Goal: Information Seeking & Learning: Check status

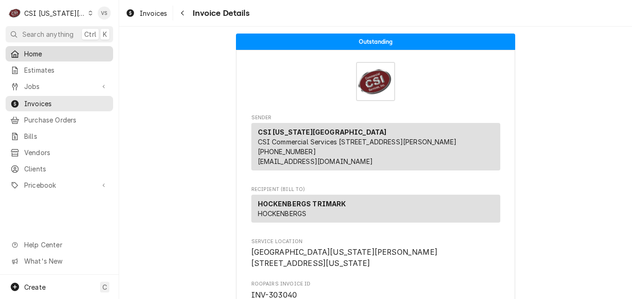
scroll to position [47, 0]
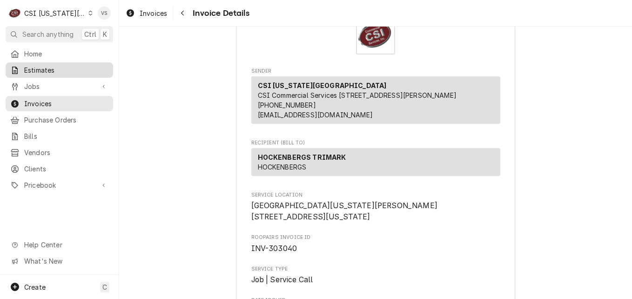
click at [43, 68] on span "Estimates" at bounding box center [66, 70] width 84 height 10
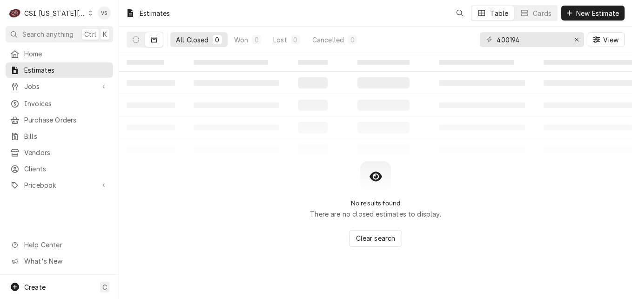
click at [88, 15] on div "Dynamic Content Wrapper" at bounding box center [90, 13] width 4 height 7
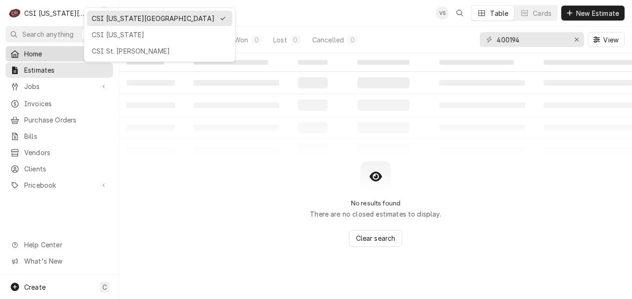
click at [112, 49] on div "CSI St. [PERSON_NAME]" at bounding box center [160, 51] width 136 height 10
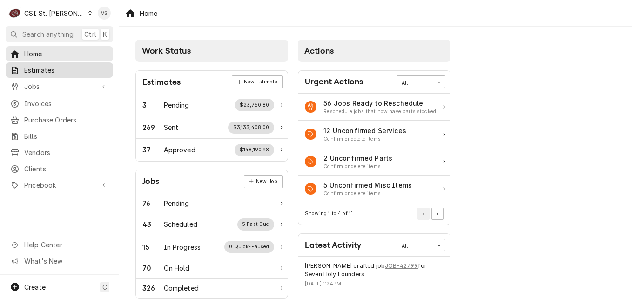
click at [46, 69] on span "Estimates" at bounding box center [66, 70] width 84 height 10
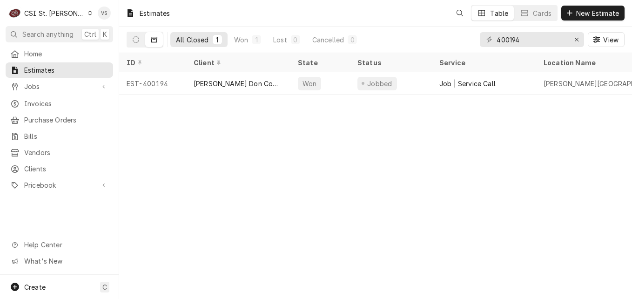
click at [73, 72] on span "Estimates" at bounding box center [66, 70] width 84 height 10
click at [524, 41] on input "400194" at bounding box center [532, 39] width 70 height 15
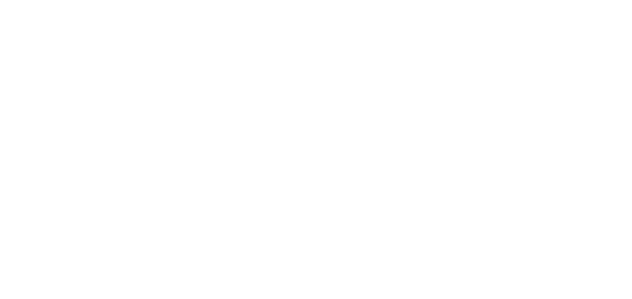
click at [524, 39] on div "Dynamic Content Wrapper" at bounding box center [316, 149] width 632 height 299
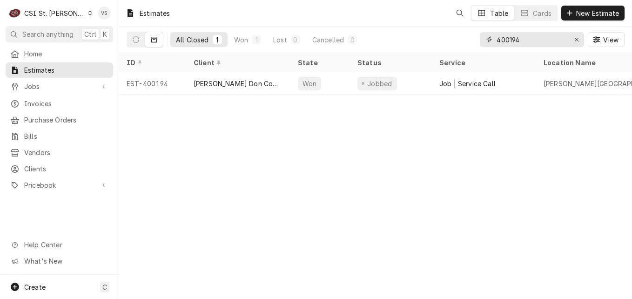
click at [520, 41] on input "400194" at bounding box center [532, 39] width 70 height 15
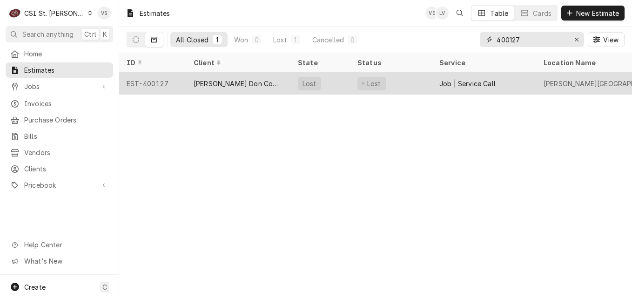
type input "400127"
click at [234, 81] on div "[PERSON_NAME] Don Company" at bounding box center [238, 84] width 89 height 10
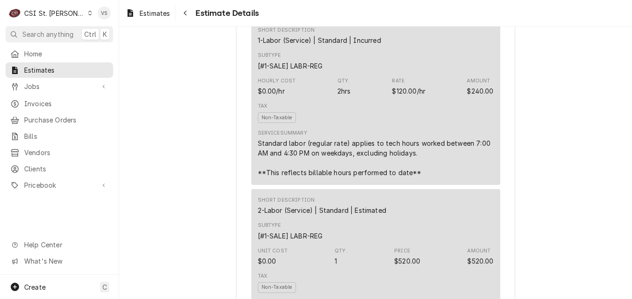
scroll to position [838, 0]
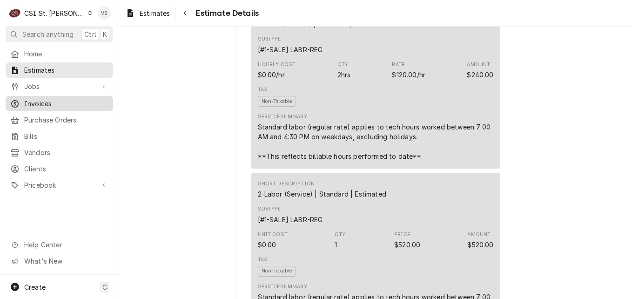
click at [46, 101] on span "Invoices" at bounding box center [66, 104] width 84 height 10
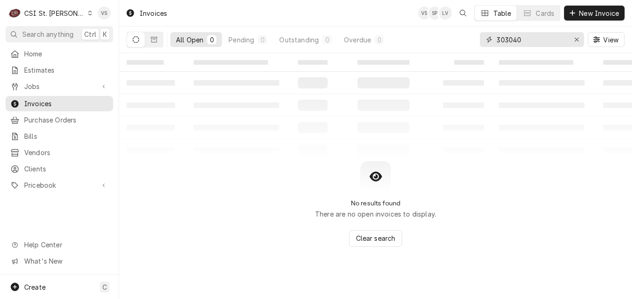
drag, startPoint x: 521, startPoint y: 39, endPoint x: 478, endPoint y: 38, distance: 43.3
click at [478, 38] on div "All Open 0 Pending 0 Outstanding 0 Overdue 0 303040 View" at bounding box center [376, 40] width 498 height 26
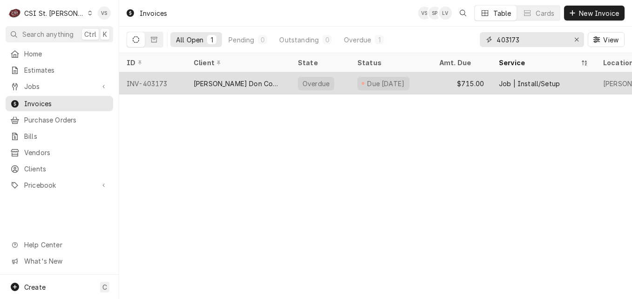
type input "403173"
click at [206, 80] on div "[PERSON_NAME] Don Company" at bounding box center [238, 84] width 89 height 10
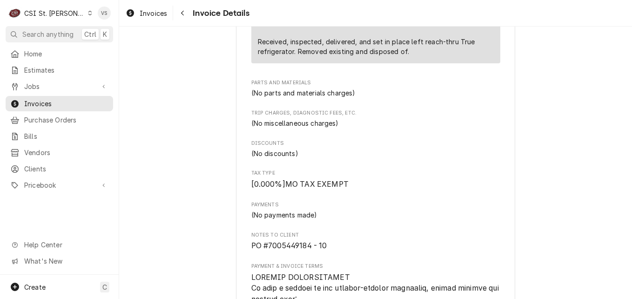
scroll to position [652, 0]
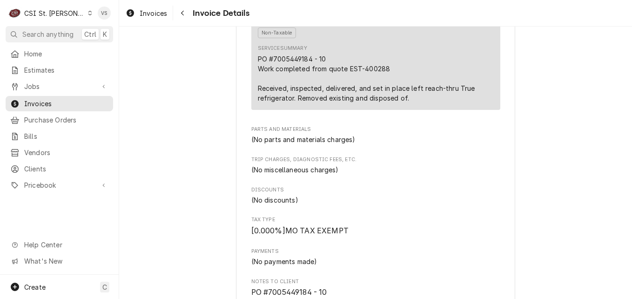
click at [31, 203] on div "Home Estimates Jobs Jobs Job Series Invoices Purchase Orders Bills Vendors Clie…" at bounding box center [59, 160] width 119 height 229
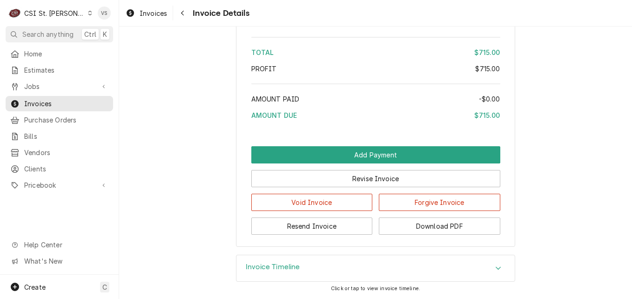
scroll to position [1495, 0]
click at [495, 266] on icon "Accordion Header" at bounding box center [498, 268] width 7 height 7
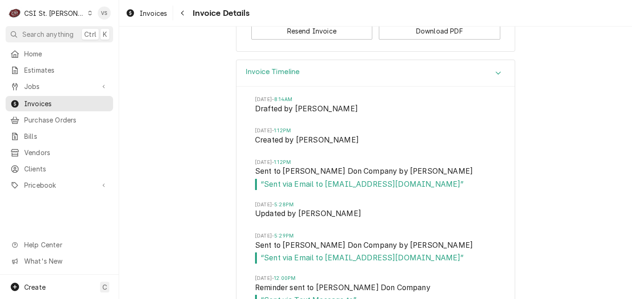
scroll to position [1728, 0]
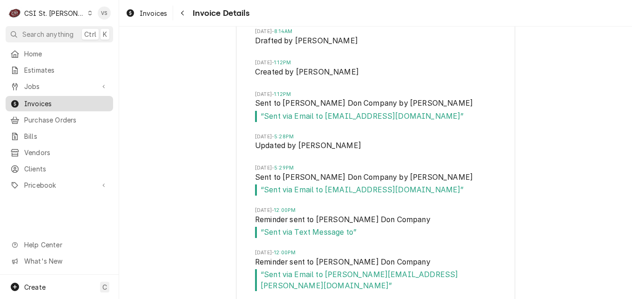
click at [42, 101] on span "Invoices" at bounding box center [66, 104] width 84 height 10
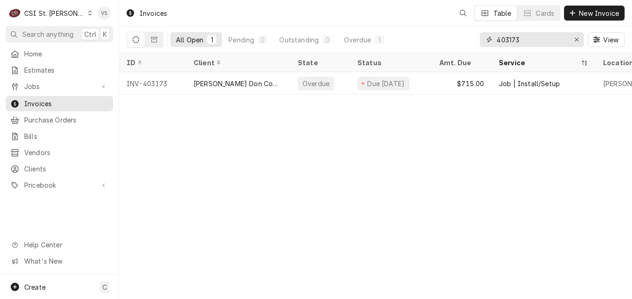
click at [519, 40] on input "403173" at bounding box center [532, 39] width 70 height 15
click at [503, 40] on input "403173" at bounding box center [532, 39] width 70 height 15
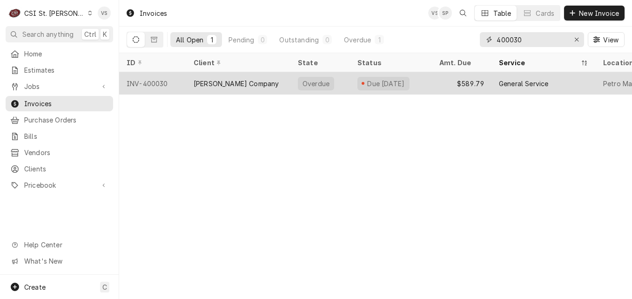
type input "400030"
click at [399, 83] on div "Due 4 months ago" at bounding box center [386, 84] width 40 height 10
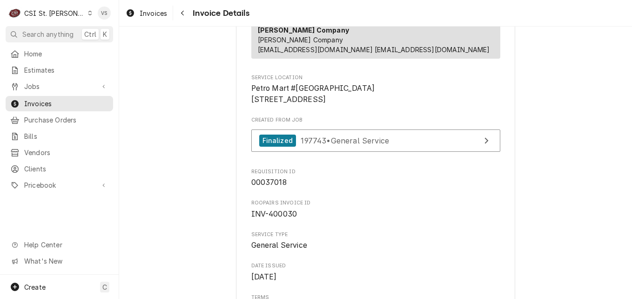
scroll to position [186, 0]
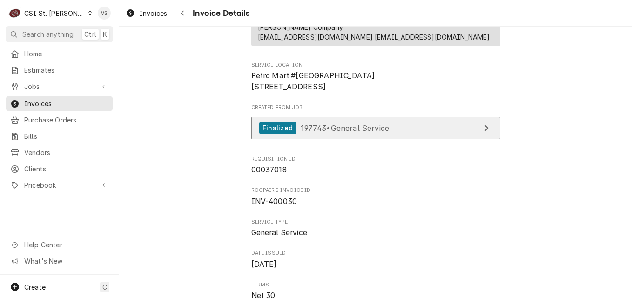
click at [350, 132] on span "197743 • General Service" at bounding box center [345, 127] width 88 height 9
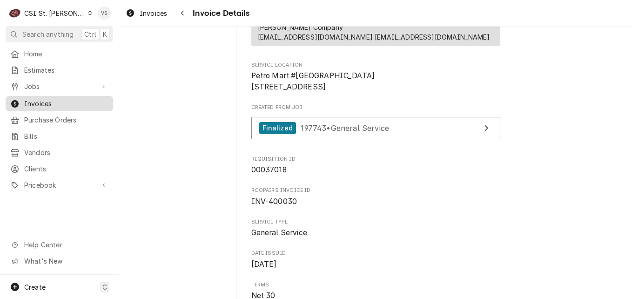
click at [81, 103] on span "Invoices" at bounding box center [66, 104] width 84 height 10
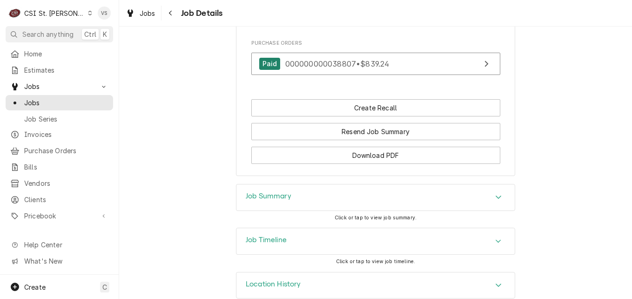
scroll to position [1349, 0]
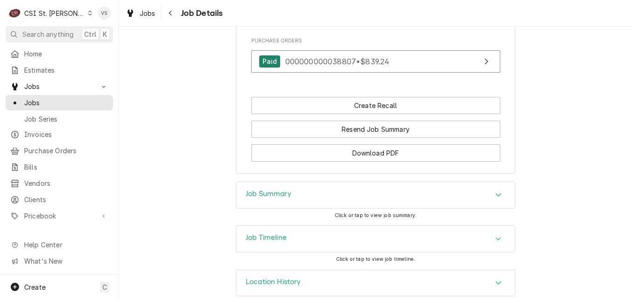
click at [288, 190] on h3 "Job Summary" at bounding box center [269, 194] width 46 height 9
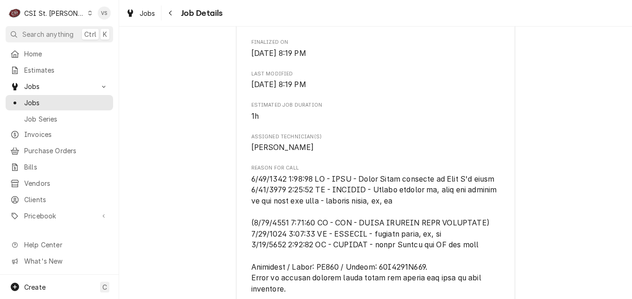
scroll to position [443, 0]
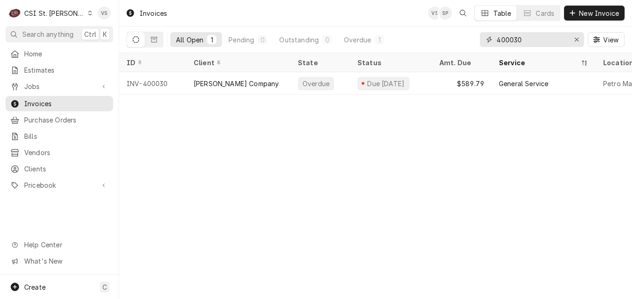
click at [526, 40] on input "400030" at bounding box center [532, 39] width 70 height 15
click at [509, 40] on input "400030" at bounding box center [532, 39] width 70 height 15
drag, startPoint x: 506, startPoint y: 40, endPoint x: 535, endPoint y: 38, distance: 28.9
click at [535, 38] on input "400030" at bounding box center [532, 39] width 70 height 15
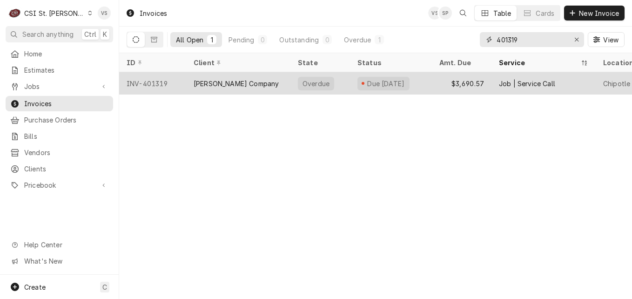
type input "401319"
click at [270, 80] on div "[PERSON_NAME] Company" at bounding box center [238, 83] width 104 height 22
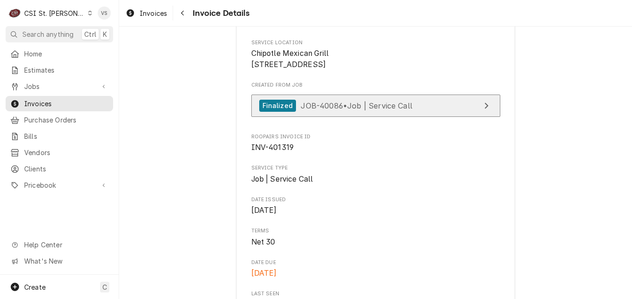
scroll to position [233, 0]
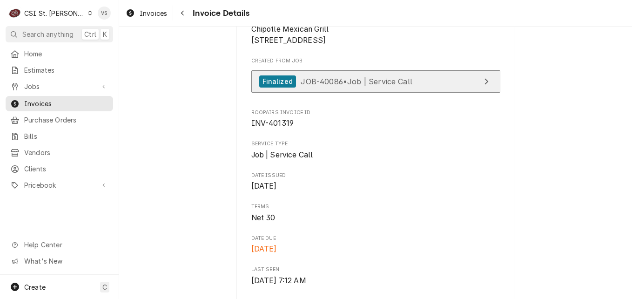
click at [322, 86] on span "JOB-40086 • Job | Service Call" at bounding box center [357, 80] width 112 height 9
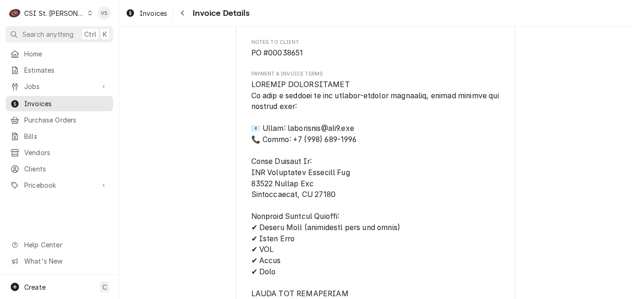
scroll to position [1723, 0]
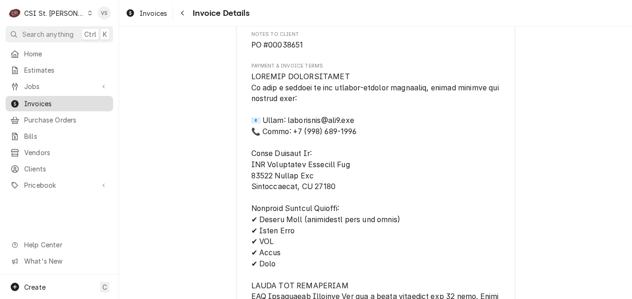
click at [73, 101] on span "Invoices" at bounding box center [66, 104] width 84 height 10
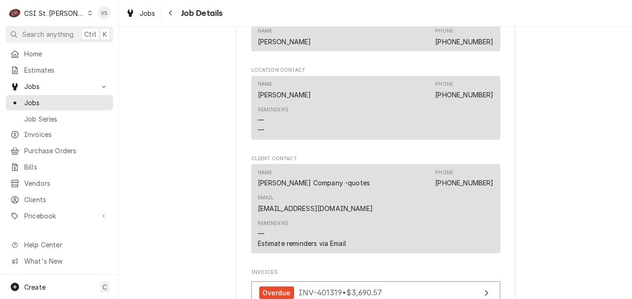
scroll to position [1118, 0]
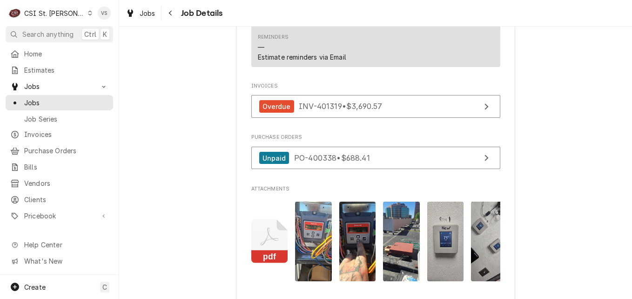
click at [265, 240] on icon "Attachments" at bounding box center [269, 241] width 37 height 44
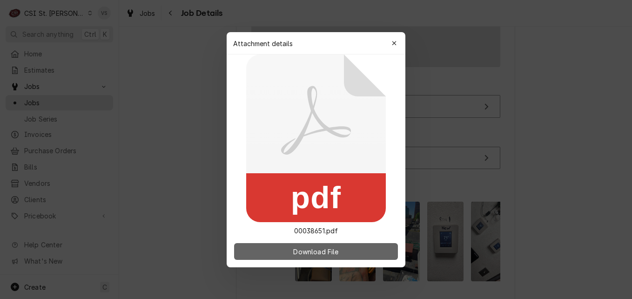
click at [312, 252] on span "Download File" at bounding box center [316, 251] width 49 height 10
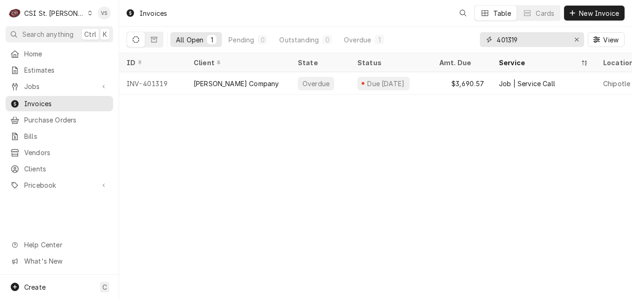
click at [521, 39] on input "401319" at bounding box center [532, 39] width 70 height 15
drag, startPoint x: 519, startPoint y: 39, endPoint x: 506, endPoint y: 40, distance: 13.0
click at [504, 40] on input "401319" at bounding box center [532, 39] width 70 height 15
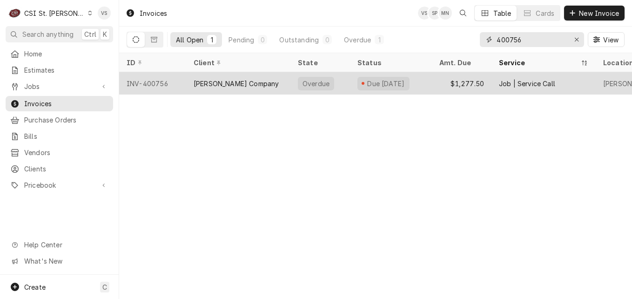
type input "400756"
click at [213, 84] on div "[PERSON_NAME] Company" at bounding box center [236, 84] width 85 height 10
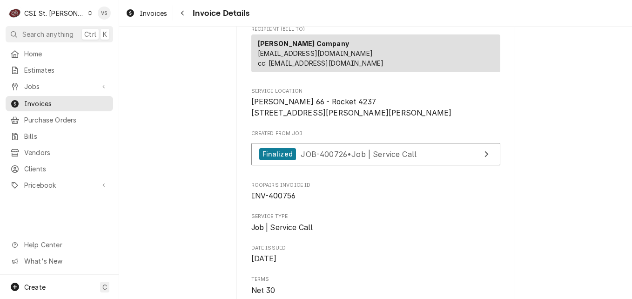
scroll to position [186, 0]
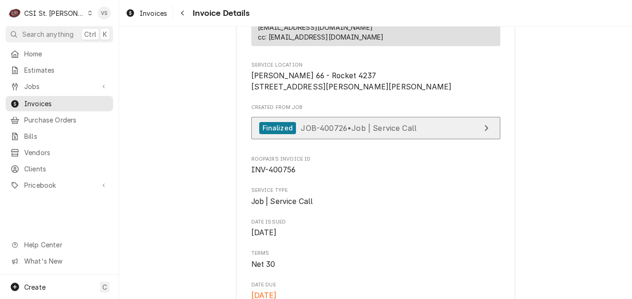
click at [340, 132] on span "JOB-400726 • Job | Service Call" at bounding box center [359, 127] width 116 height 9
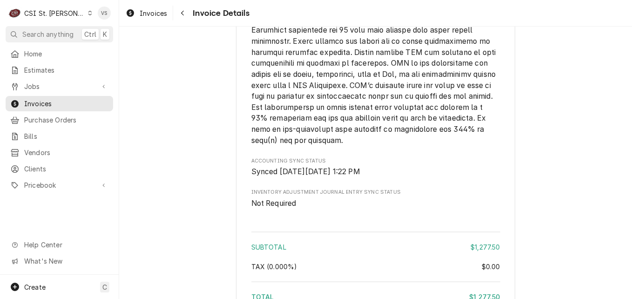
scroll to position [1802, 0]
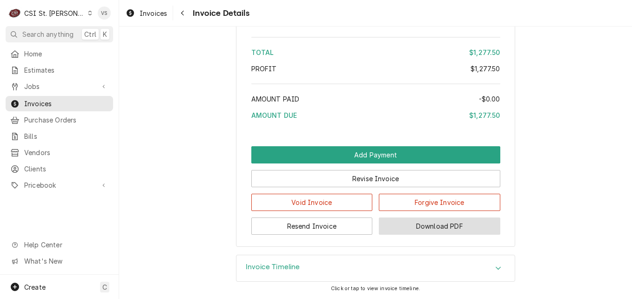
click at [439, 225] on button "Download PDF" at bounding box center [440, 225] width 122 height 17
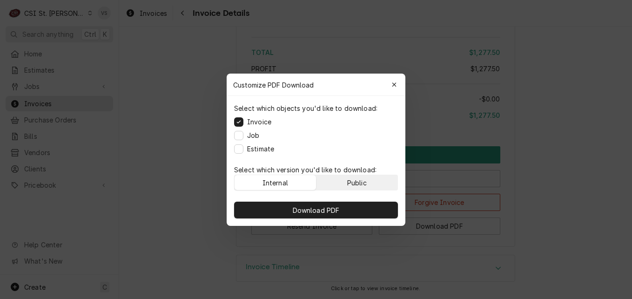
click at [349, 182] on div "Public" at bounding box center [357, 182] width 20 height 10
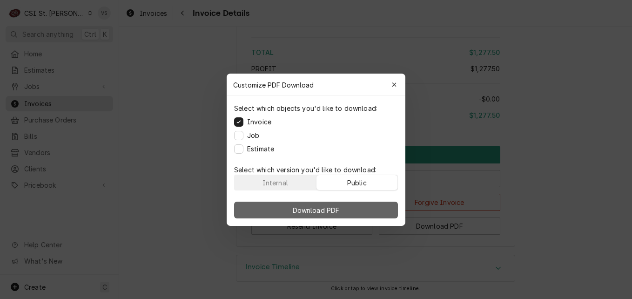
click at [343, 203] on button "Download PDF" at bounding box center [316, 210] width 164 height 17
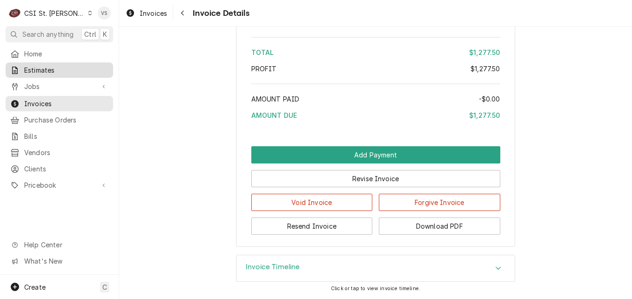
click at [46, 71] on span "Estimates" at bounding box center [66, 70] width 84 height 10
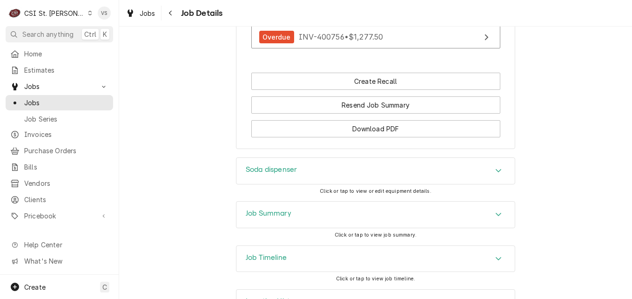
scroll to position [989, 0]
click at [284, 201] on div "Job Summary" at bounding box center [376, 214] width 278 height 26
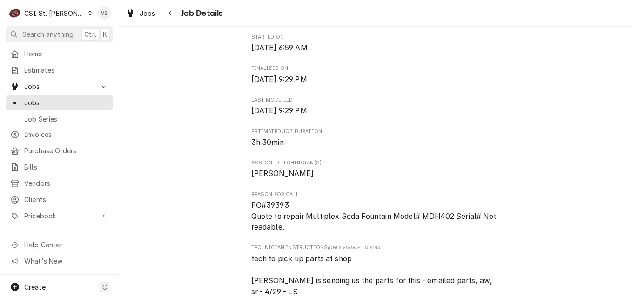
scroll to position [570, 0]
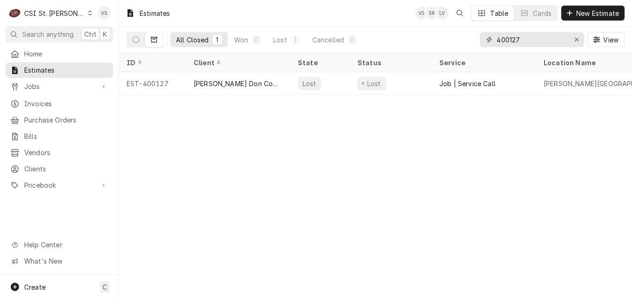
click at [519, 38] on input "400127" at bounding box center [532, 39] width 70 height 15
click at [521, 38] on input "400127" at bounding box center [532, 39] width 70 height 15
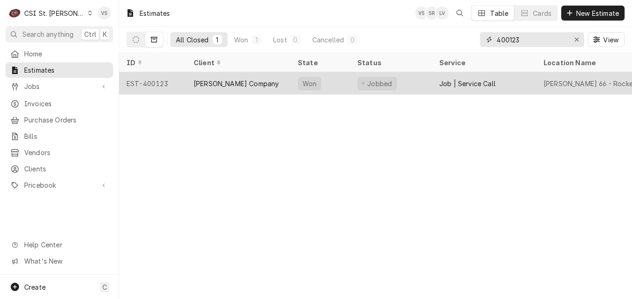
type input "400123"
click at [211, 86] on div "[PERSON_NAME] Company" at bounding box center [236, 84] width 85 height 10
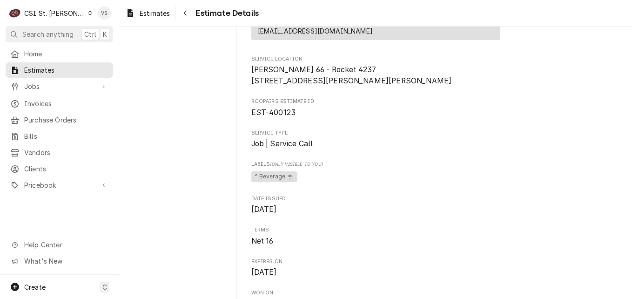
scroll to position [186, 0]
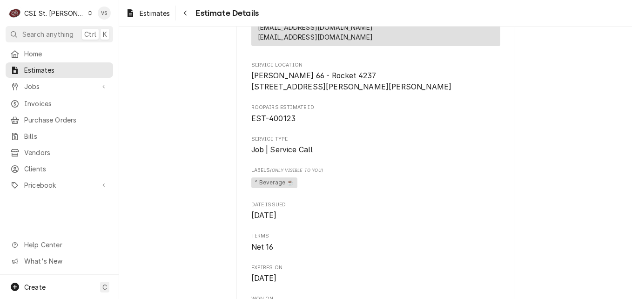
click at [88, 13] on icon "Dynamic Content Wrapper" at bounding box center [90, 13] width 4 height 5
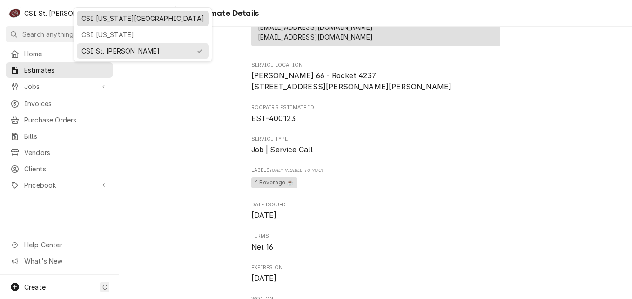
click at [91, 22] on div "CSI [US_STATE][GEOGRAPHIC_DATA]" at bounding box center [142, 19] width 123 height 10
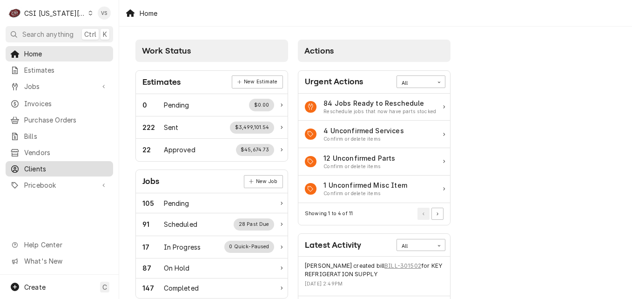
click at [25, 168] on span "Clients" at bounding box center [66, 169] width 84 height 10
click at [27, 165] on span "Clients" at bounding box center [66, 169] width 84 height 10
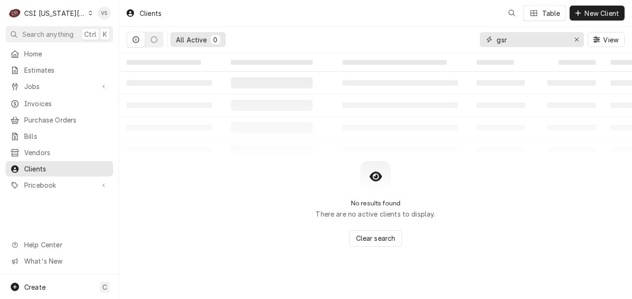
click at [511, 38] on input "gsr" at bounding box center [532, 39] width 70 height 15
click at [486, 40] on div "gsr" at bounding box center [532, 39] width 104 height 15
type input "2"
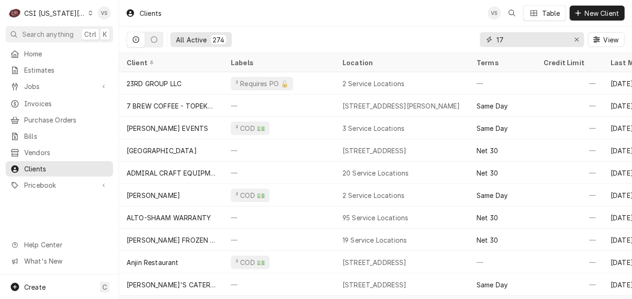
type input "1"
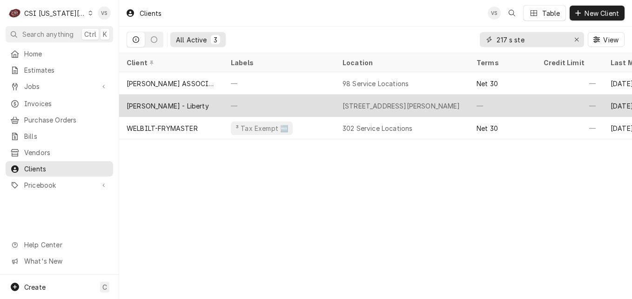
type input "217 s ste"
click at [190, 102] on div "[PERSON_NAME] - Liberty" at bounding box center [168, 106] width 82 height 10
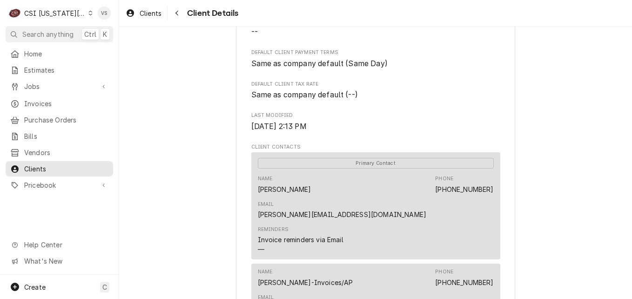
scroll to position [474, 0]
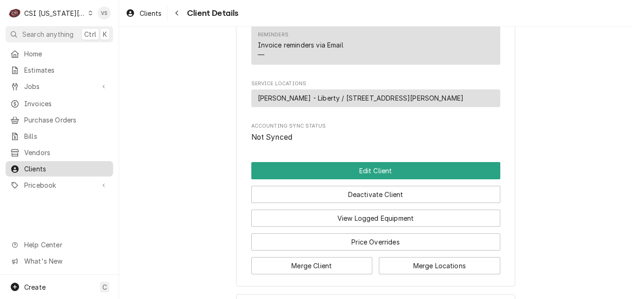
click at [32, 165] on span "Clients" at bounding box center [66, 169] width 84 height 10
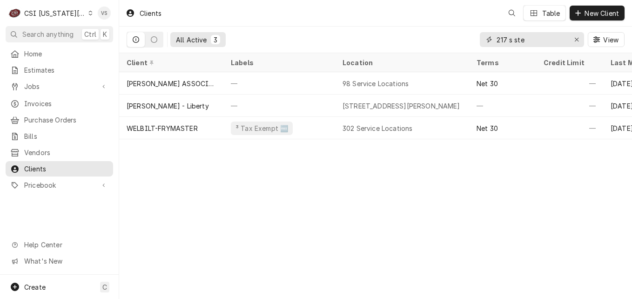
click at [532, 40] on input "217 s ste" at bounding box center [532, 39] width 70 height 15
click at [530, 40] on input "217 s ste" at bounding box center [532, 39] width 70 height 15
click at [495, 39] on div "217 s ste" at bounding box center [532, 39] width 104 height 15
click at [497, 39] on input "217 s ste" at bounding box center [532, 39] width 70 height 15
drag, startPoint x: 497, startPoint y: 39, endPoint x: 600, endPoint y: 39, distance: 102.9
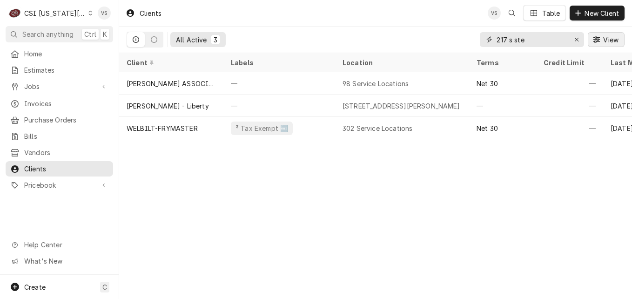
click at [600, 39] on div "217 s ste View" at bounding box center [552, 40] width 145 height 26
type input "j"
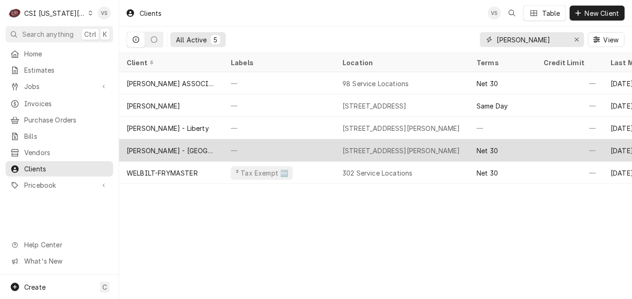
type input "jose pepper"
click at [209, 146] on div "Jose Peppers - Overland Park" at bounding box center [171, 151] width 89 height 10
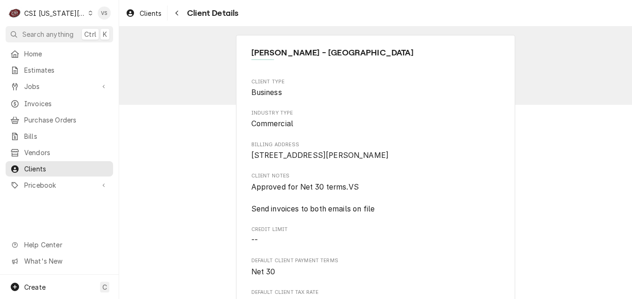
click at [51, 164] on span "Clients" at bounding box center [66, 169] width 84 height 10
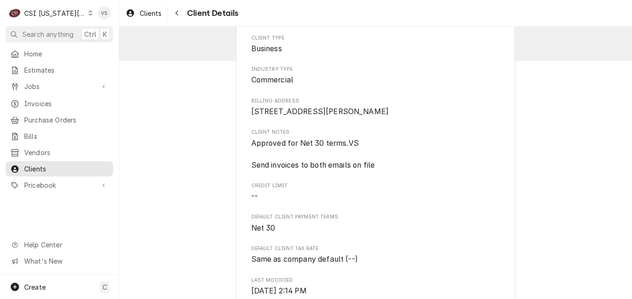
scroll to position [93, 0]
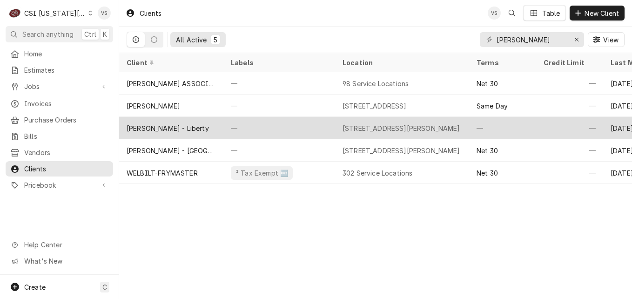
click at [248, 127] on div "—" at bounding box center [280, 128] width 112 height 22
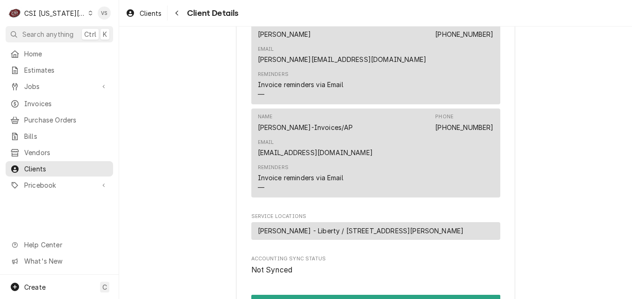
scroll to position [334, 0]
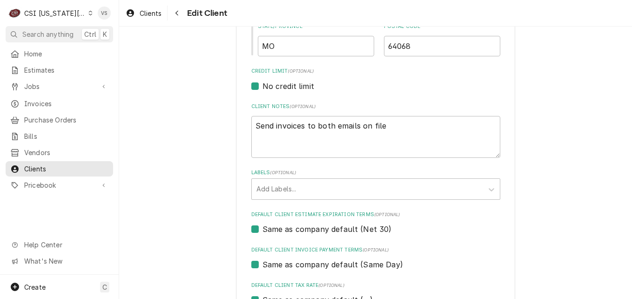
scroll to position [419, 0]
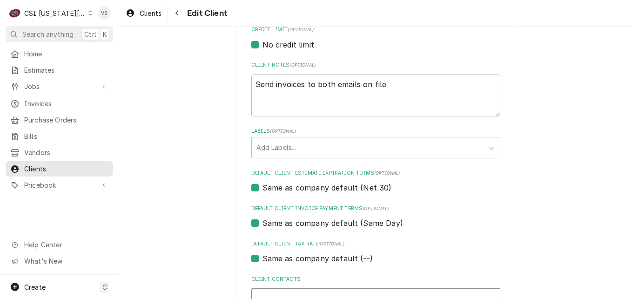
click at [263, 224] on label "Same as company default (Same Day)" at bounding box center [333, 222] width 141 height 11
click at [263, 224] on input "Same as company default (Same Day)" at bounding box center [387, 227] width 249 height 20
checkbox input "false"
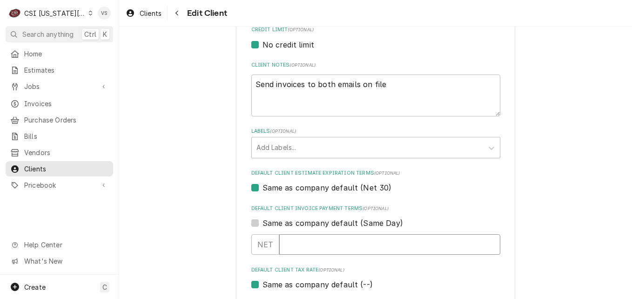
click at [284, 243] on input "Default Client Invoice Payment Terms" at bounding box center [389, 244] width 221 height 20
click at [286, 245] on input "Default Client Invoice Payment Terms" at bounding box center [389, 244] width 221 height 20
type textarea "x"
type input "3"
type textarea "x"
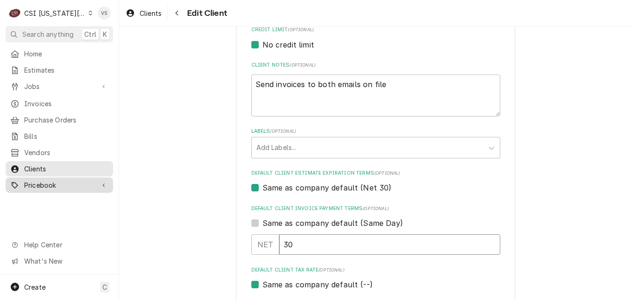
type input "30"
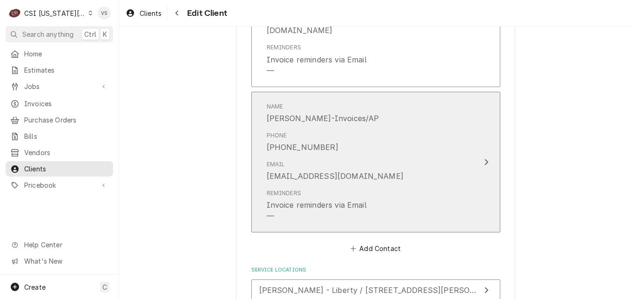
scroll to position [888, 0]
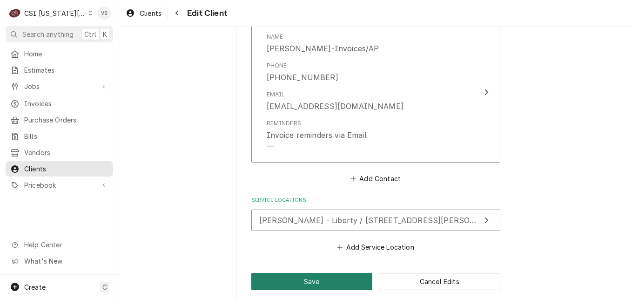
click at [315, 273] on button "Save" at bounding box center [312, 281] width 122 height 17
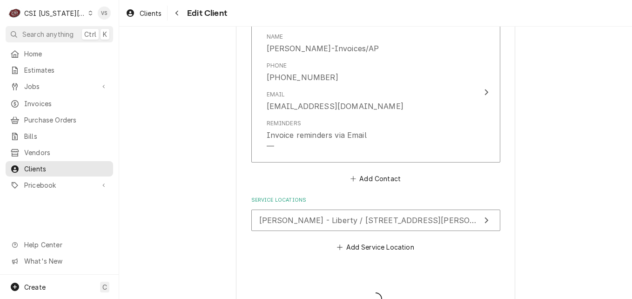
type textarea "x"
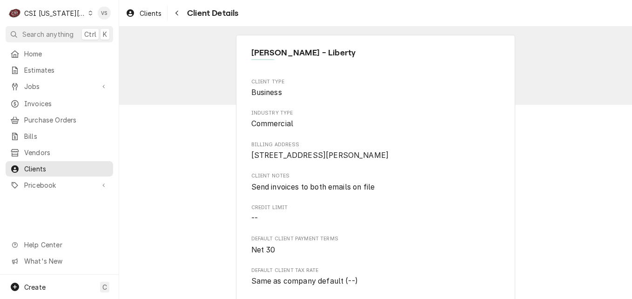
click at [88, 13] on icon "Dynamic Content Wrapper" at bounding box center [90, 13] width 4 height 5
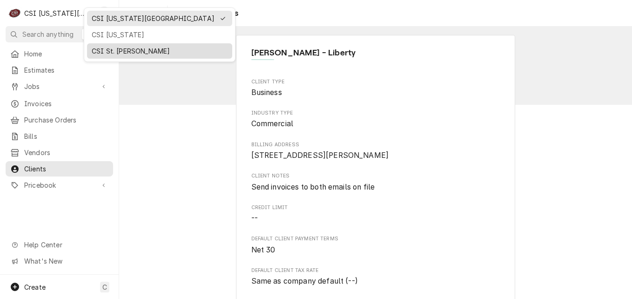
click at [108, 48] on div "CSI St. [PERSON_NAME]" at bounding box center [160, 51] width 136 height 10
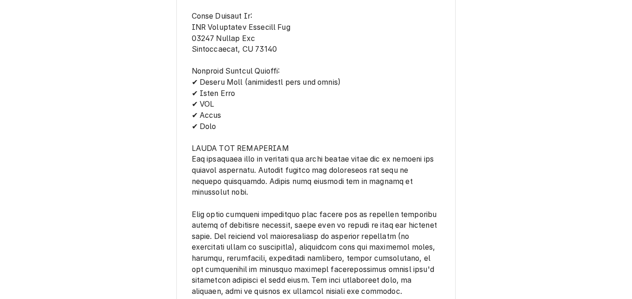
scroll to position [1534, 0]
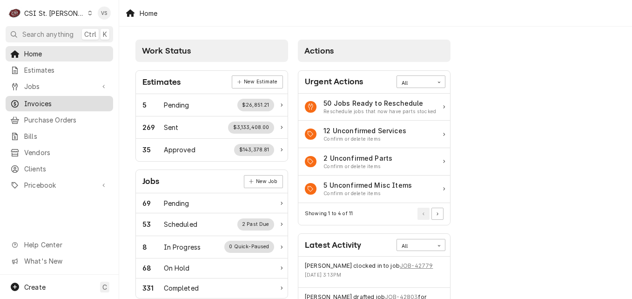
click at [45, 101] on span "Invoices" at bounding box center [66, 104] width 84 height 10
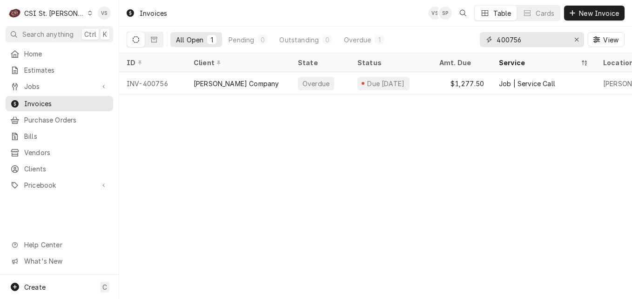
drag, startPoint x: 524, startPoint y: 39, endPoint x: 519, endPoint y: 41, distance: 5.2
click at [522, 39] on input "400756" at bounding box center [532, 39] width 70 height 15
click at [446, 41] on div "All Open 1 Pending 0 Outstanding 0 Overdue 1 400756 View" at bounding box center [376, 40] width 498 height 26
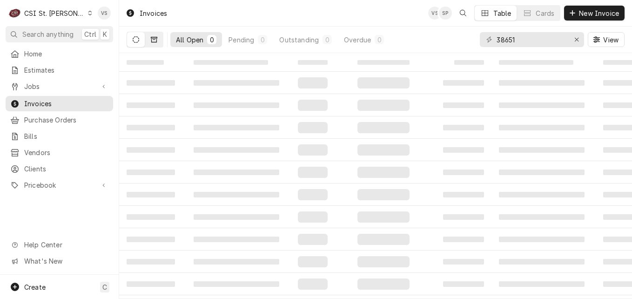
click at [156, 41] on icon "Dynamic Content Wrapper" at bounding box center [154, 40] width 7 height 6
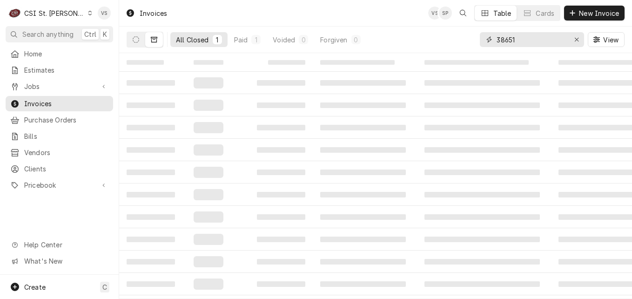
drag, startPoint x: 518, startPoint y: 39, endPoint x: 467, endPoint y: 38, distance: 51.2
click at [467, 38] on div "All Closed 1 Paid 1 Voided 0 Forgiven 0 38651 View" at bounding box center [376, 40] width 498 height 26
type input "5"
type input "401319"
click at [132, 38] on button "Dynamic Content Wrapper" at bounding box center [136, 39] width 18 height 15
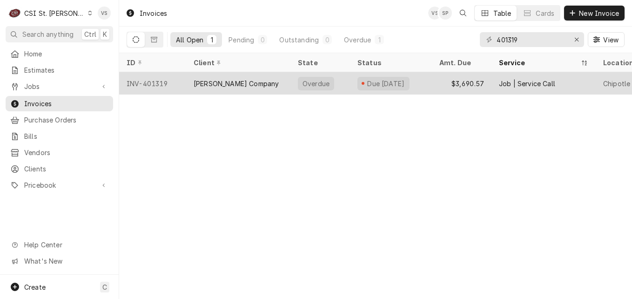
click at [176, 81] on div "INV-401319" at bounding box center [152, 83] width 67 height 22
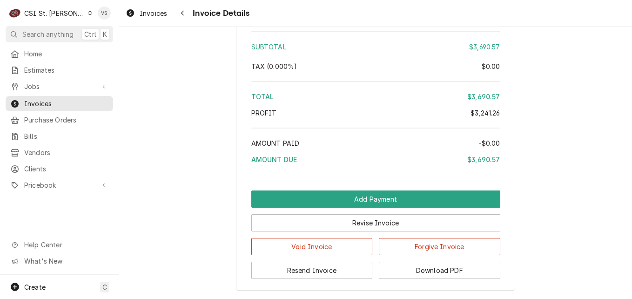
scroll to position [2282, 0]
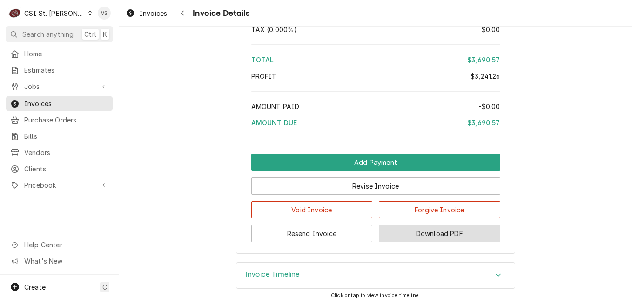
click at [459, 242] on button "Download PDF" at bounding box center [440, 233] width 122 height 17
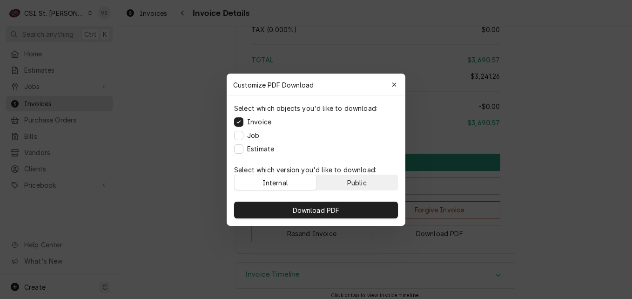
click at [352, 178] on div "Public" at bounding box center [357, 182] width 20 height 10
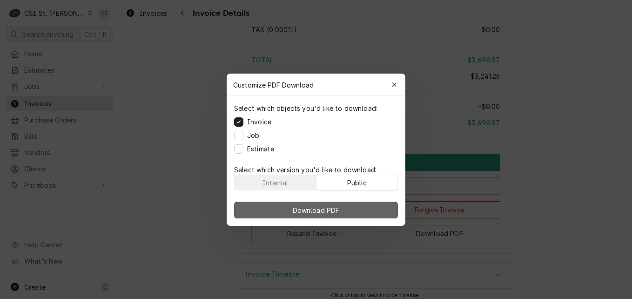
click at [356, 202] on button "Download PDF" at bounding box center [316, 210] width 164 height 17
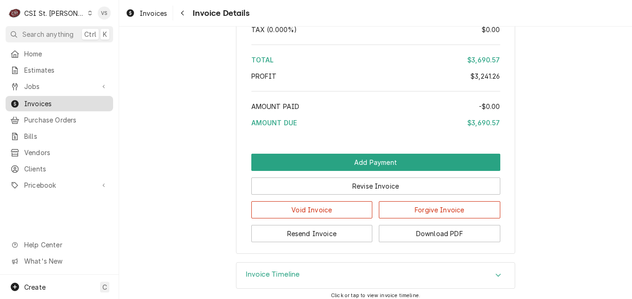
click at [59, 103] on span "Invoices" at bounding box center [66, 104] width 84 height 10
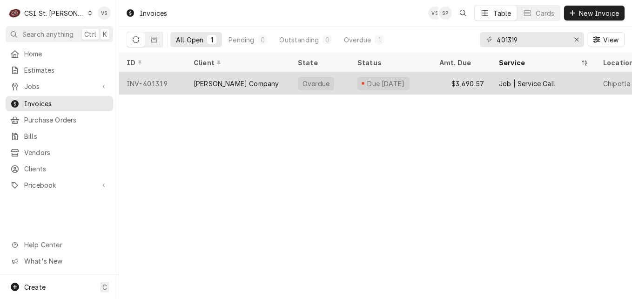
click at [258, 83] on div "[PERSON_NAME] Company" at bounding box center [238, 83] width 104 height 22
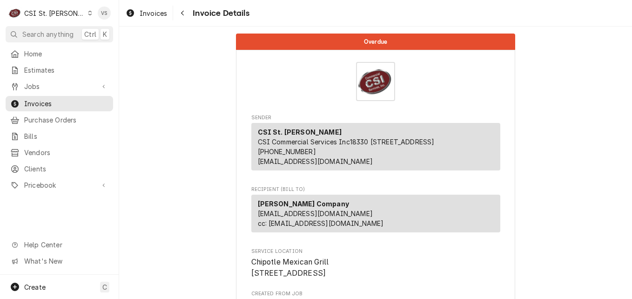
scroll to position [233, 0]
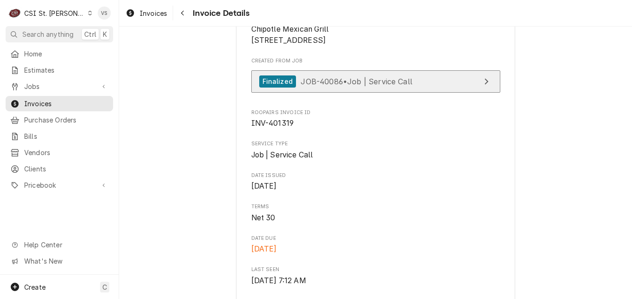
click at [323, 86] on span "JOB-40086 • Job | Service Call" at bounding box center [357, 80] width 112 height 9
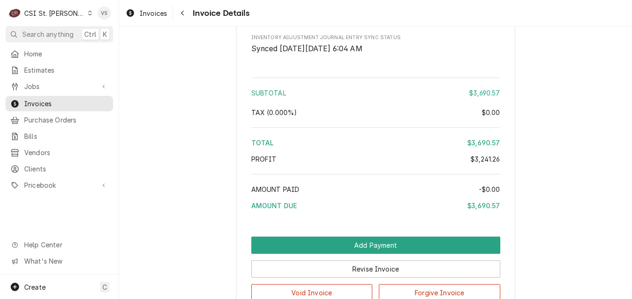
scroll to position [2310, 0]
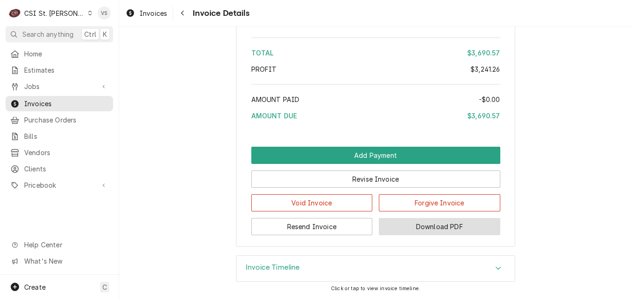
click at [460, 228] on button "Download PDF" at bounding box center [440, 226] width 122 height 17
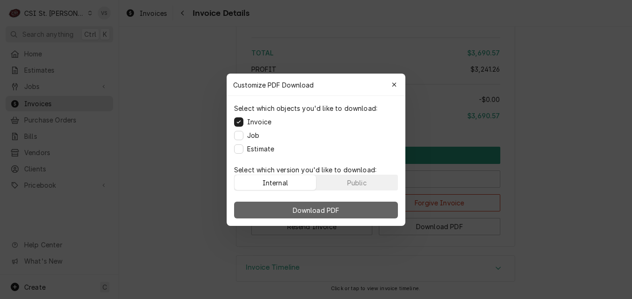
click at [346, 208] on button "Download PDF" at bounding box center [316, 210] width 164 height 17
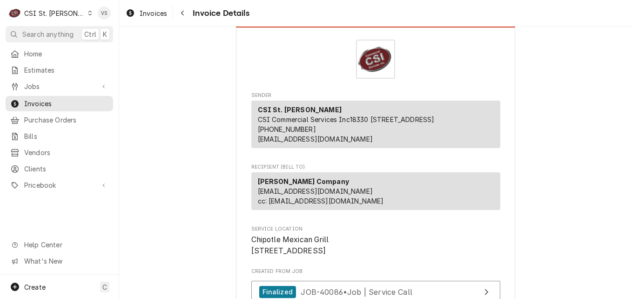
scroll to position [0, 0]
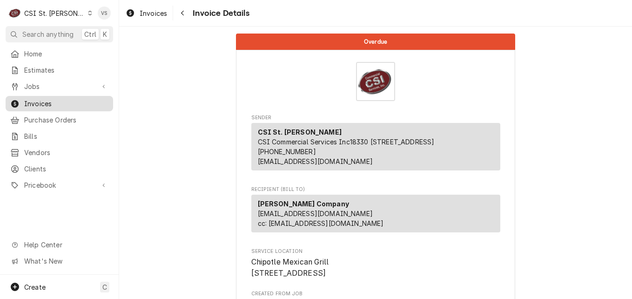
click at [28, 100] on span "Invoices" at bounding box center [66, 104] width 84 height 10
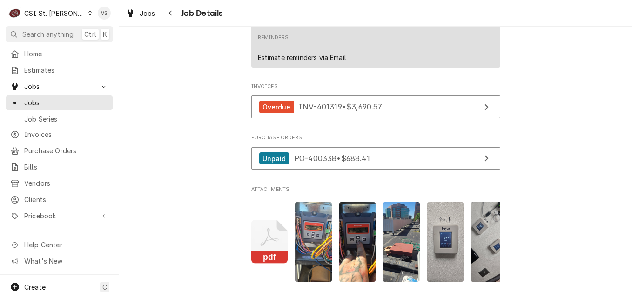
scroll to position [1118, 0]
click at [270, 238] on icon "Attachments" at bounding box center [269, 241] width 37 height 44
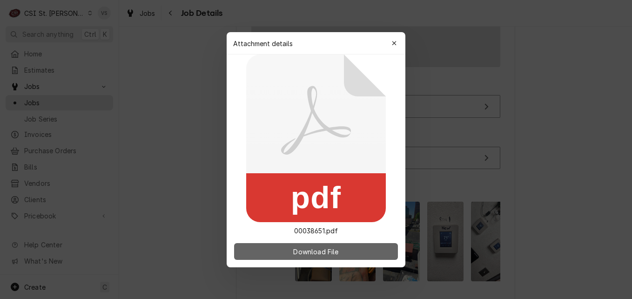
click at [327, 254] on span "Download File" at bounding box center [316, 251] width 49 height 10
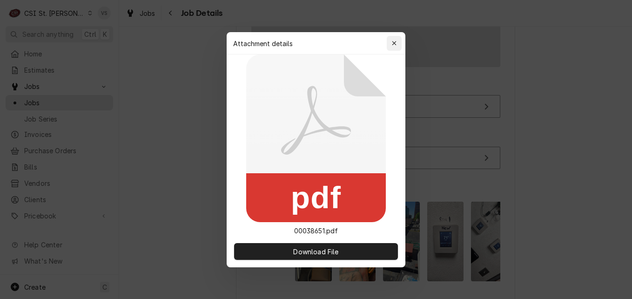
click at [394, 42] on icon "button" at bounding box center [394, 43] width 5 height 7
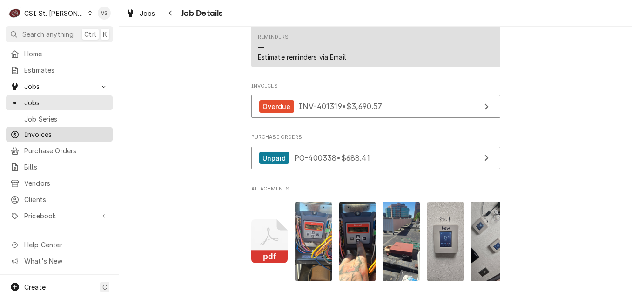
click at [53, 132] on span "Invoices" at bounding box center [66, 134] width 84 height 10
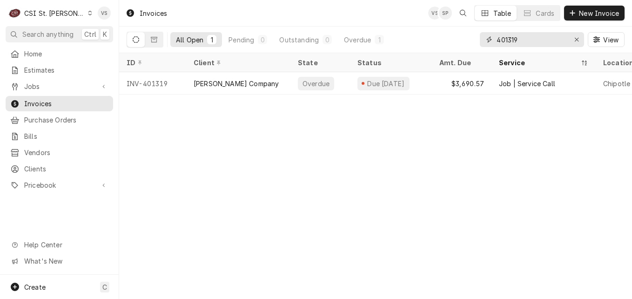
click at [511, 38] on input "401319" at bounding box center [532, 39] width 70 height 15
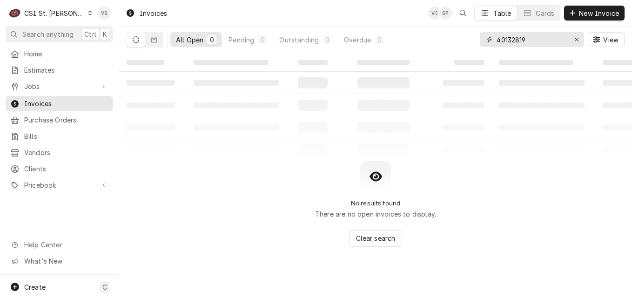
drag, startPoint x: 527, startPoint y: 38, endPoint x: 522, endPoint y: 40, distance: 5.8
click at [522, 40] on input "40132819" at bounding box center [532, 39] width 70 height 15
type input "401328"
click at [140, 41] on button "Dynamic Content Wrapper" at bounding box center [136, 39] width 18 height 15
click at [155, 41] on icon "Dynamic Content Wrapper" at bounding box center [154, 39] width 7 height 7
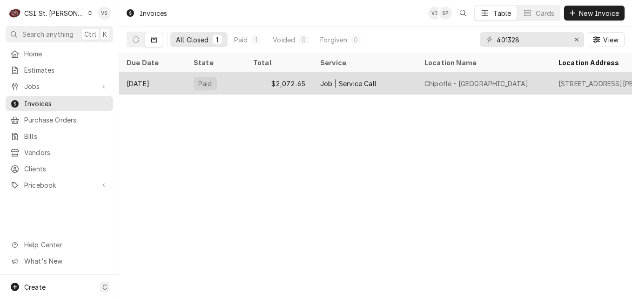
click at [176, 82] on div "[DATE]" at bounding box center [152, 83] width 67 height 22
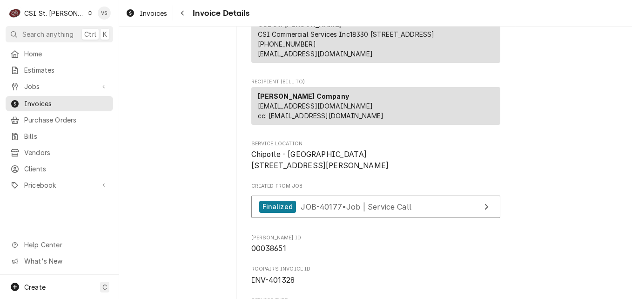
scroll to position [122, 0]
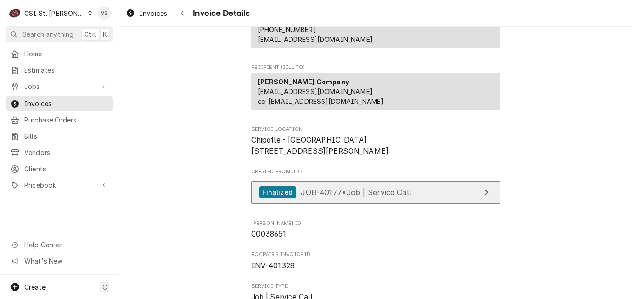
click at [317, 197] on span "JOB-40177 • Job | Service Call" at bounding box center [356, 191] width 111 height 9
click at [312, 199] on div "Finalized JOB-40177 • Job | Service Call" at bounding box center [335, 192] width 152 height 13
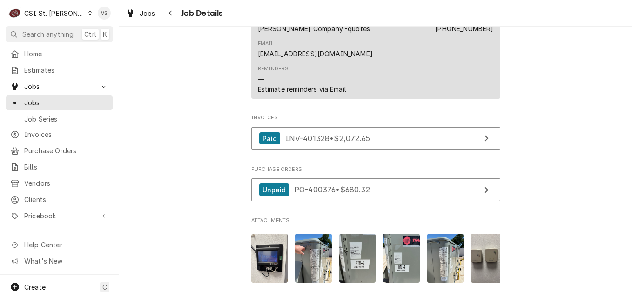
scroll to position [885, 0]
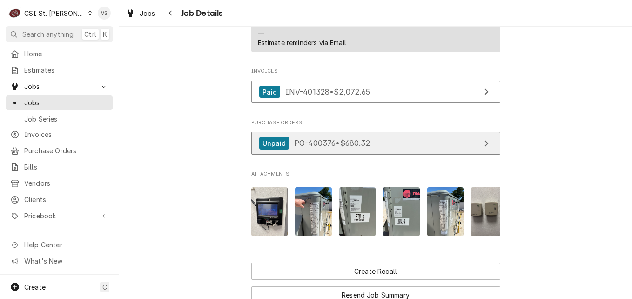
click at [322, 138] on span "PO-400376 • $680.32" at bounding box center [332, 142] width 76 height 9
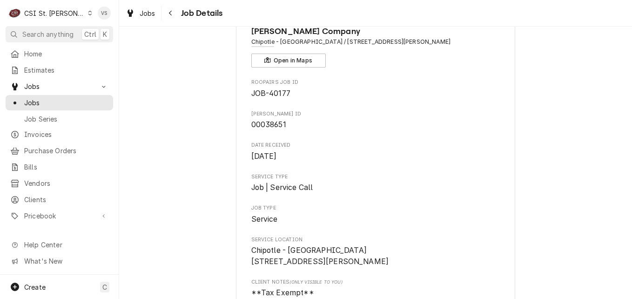
scroll to position [0, 0]
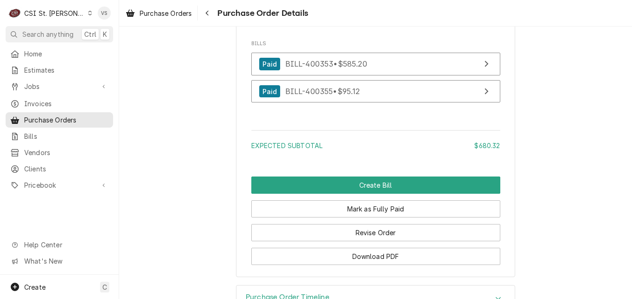
scroll to position [1118, 0]
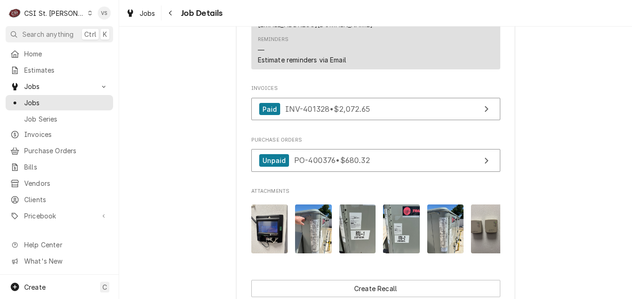
scroll to position [885, 0]
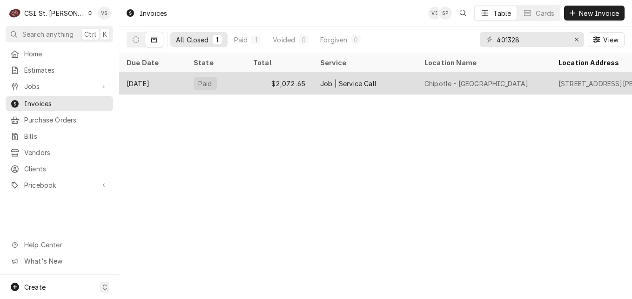
click at [237, 81] on div "Paid" at bounding box center [216, 83] width 60 height 22
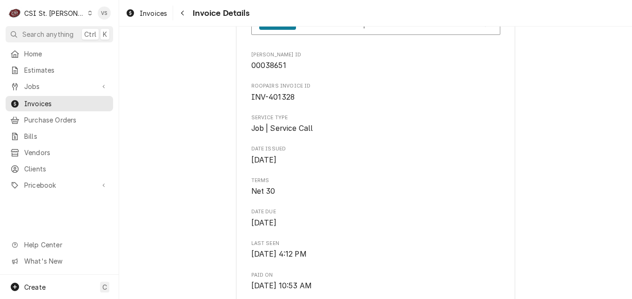
scroll to position [279, 0]
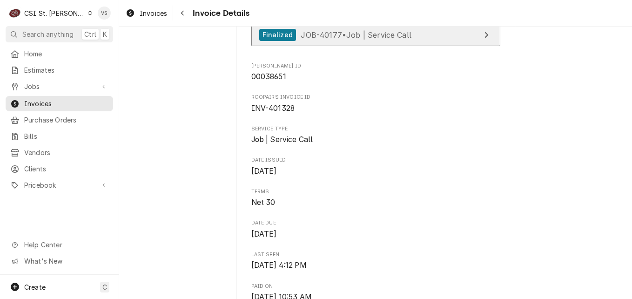
click at [312, 39] on span "JOB-40177 • Job | Service Call" at bounding box center [356, 34] width 111 height 9
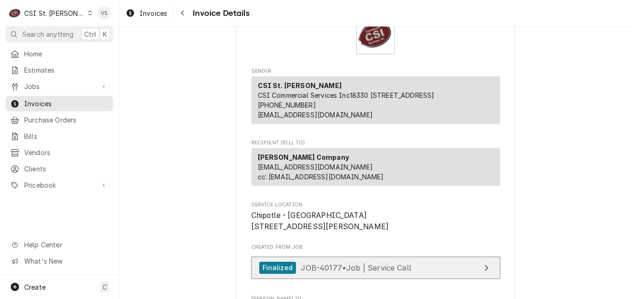
scroll to position [93, 0]
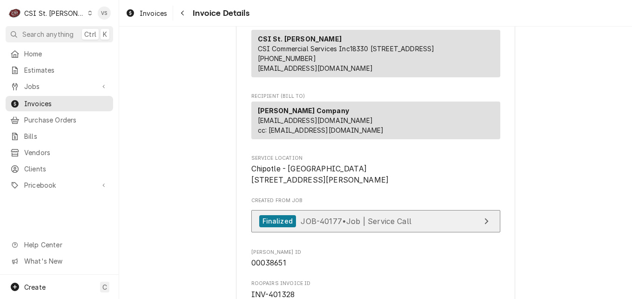
click at [334, 225] on span "JOB-40177 • Job | Service Call" at bounding box center [356, 220] width 111 height 9
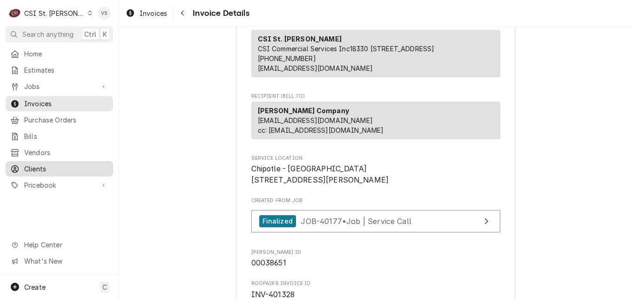
click at [40, 164] on span "Clients" at bounding box center [66, 169] width 84 height 10
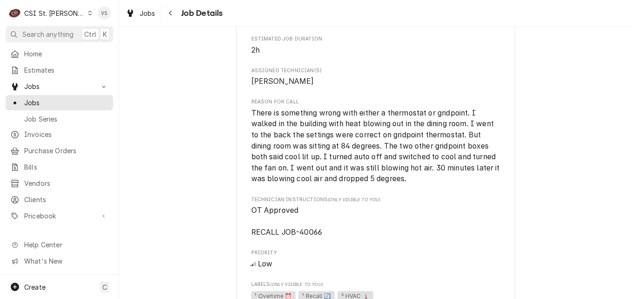
scroll to position [559, 0]
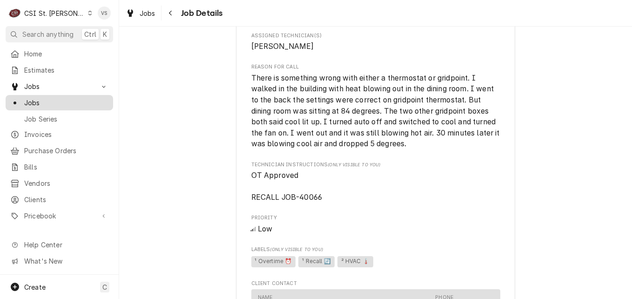
click at [32, 98] on span "Jobs" at bounding box center [66, 103] width 84 height 10
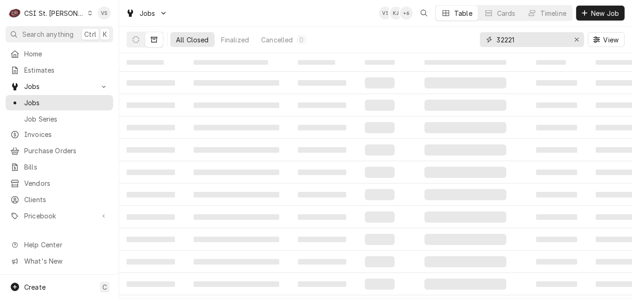
click at [517, 40] on input "32221" at bounding box center [532, 39] width 70 height 15
click at [411, 33] on div "All Closed Finalized Cancelled 0 32221 View" at bounding box center [376, 40] width 498 height 26
type input "40066"
click at [129, 38] on button "Dynamic Content Wrapper" at bounding box center [136, 39] width 18 height 15
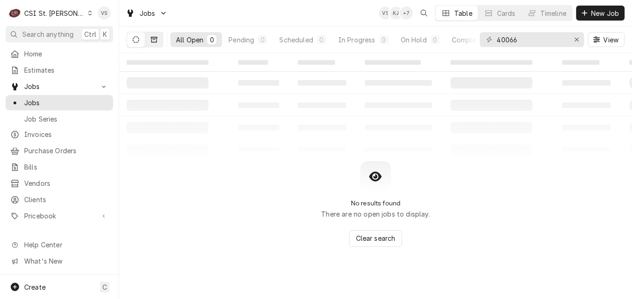
click at [147, 40] on button "Dynamic Content Wrapper" at bounding box center [154, 39] width 18 height 15
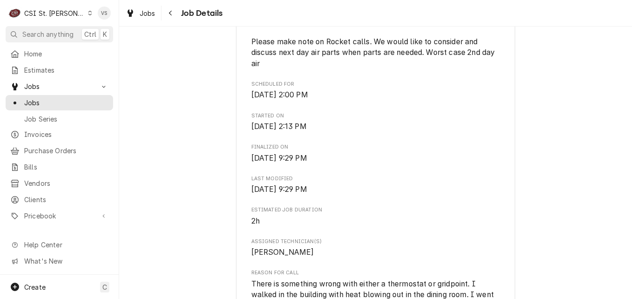
scroll to position [233, 0]
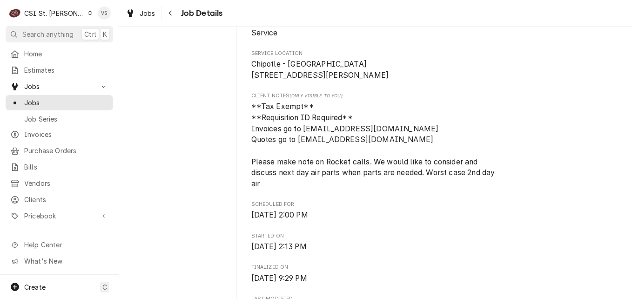
click at [43, 108] on div "Jobs Job Series" at bounding box center [60, 110] width 108 height 31
click at [50, 101] on span "Jobs" at bounding box center [66, 103] width 84 height 10
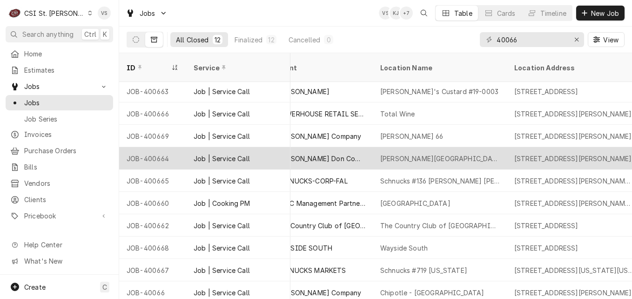
scroll to position [47, 424]
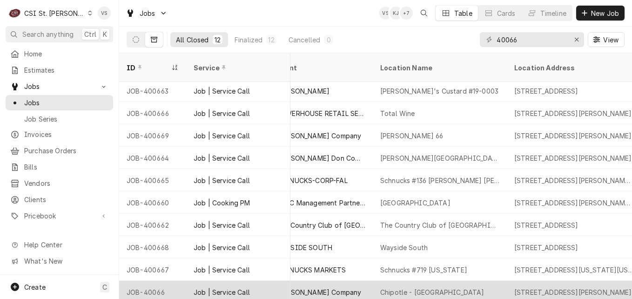
click at [223, 287] on div "Job | Service Call" at bounding box center [222, 292] width 56 height 10
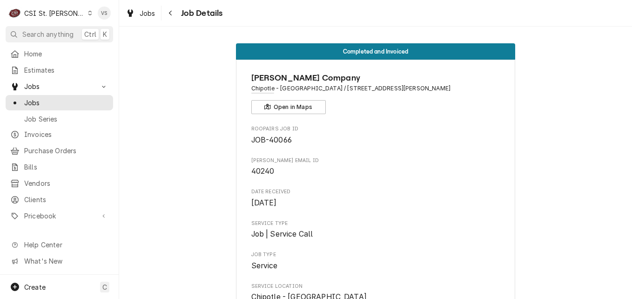
click at [223, 283] on div "C CSI [GEOGRAPHIC_DATA][PERSON_NAME] VS Search anything Ctrl K Home Estimates J…" at bounding box center [316, 149] width 632 height 299
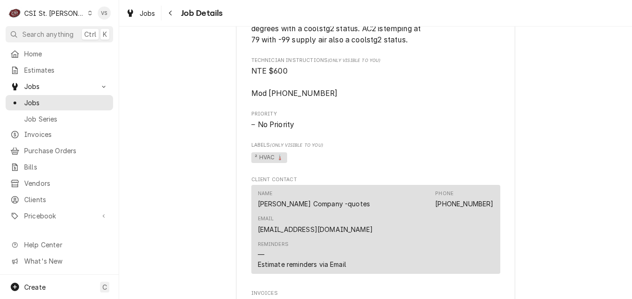
scroll to position [699, 0]
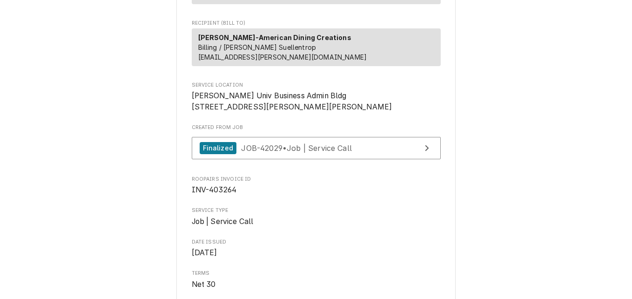
scroll to position [93, 0]
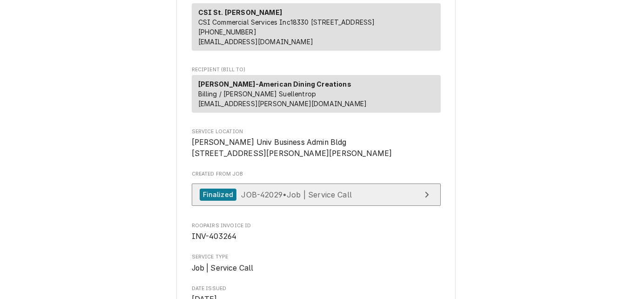
click at [282, 199] on span "JOB-42029 • Job | Service Call" at bounding box center [296, 194] width 111 height 9
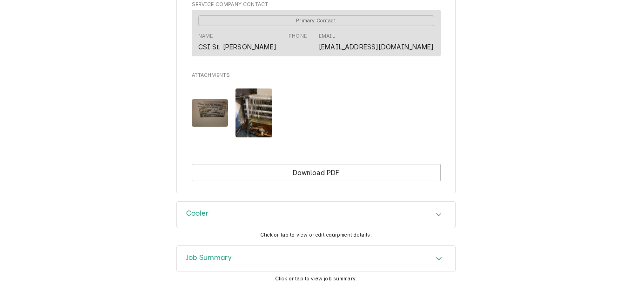
scroll to position [773, 0]
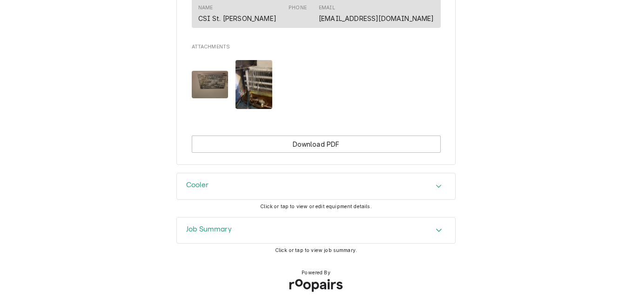
click at [221, 225] on h3 "Job Summary" at bounding box center [209, 229] width 46 height 9
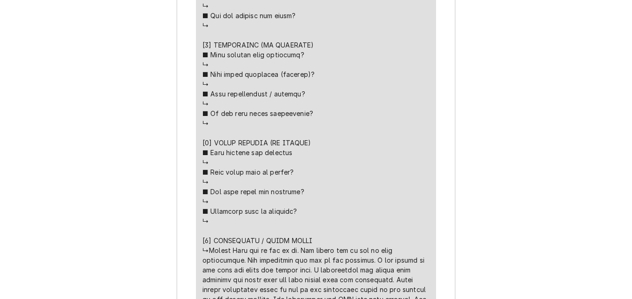
scroll to position [1519, 0]
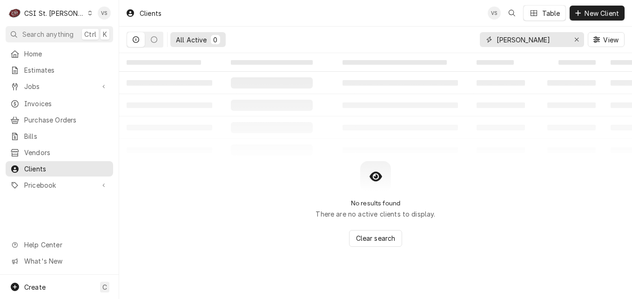
click at [480, 43] on div "[PERSON_NAME]" at bounding box center [532, 39] width 104 height 15
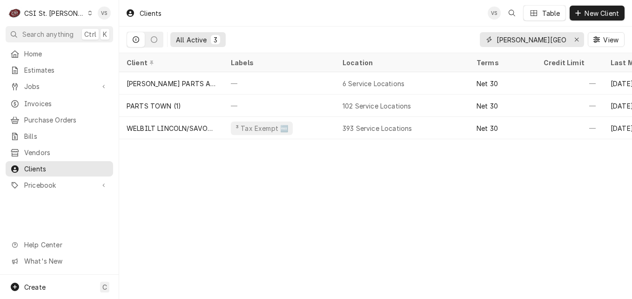
drag, startPoint x: 560, startPoint y: 40, endPoint x: 525, endPoint y: 40, distance: 34.9
click at [525, 40] on input "webster university" at bounding box center [532, 39] width 70 height 15
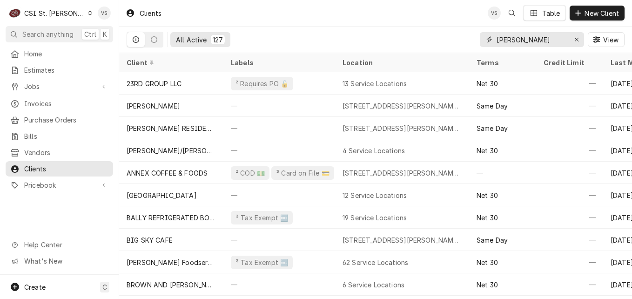
drag, startPoint x: 525, startPoint y: 39, endPoint x: 490, endPoint y: 39, distance: 34.9
click at [490, 39] on div "webster" at bounding box center [532, 39] width 104 height 15
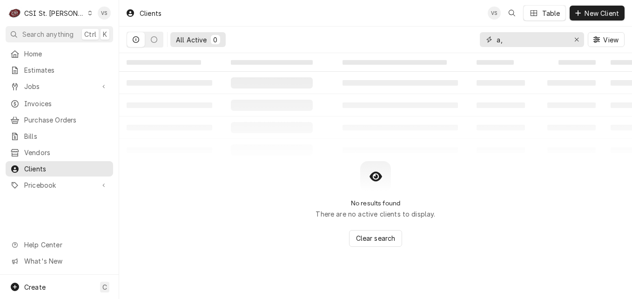
type input "a"
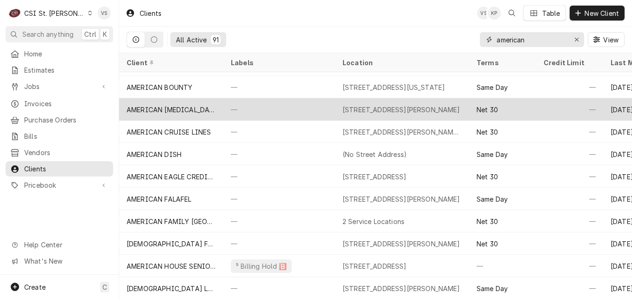
scroll to position [113, 0]
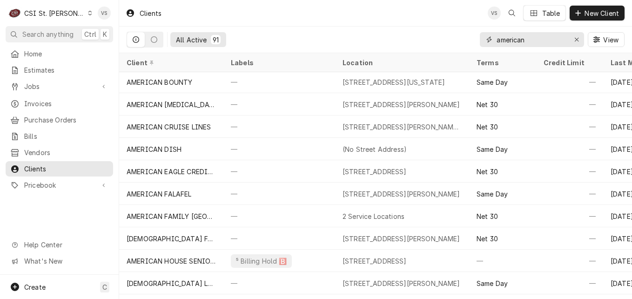
drag, startPoint x: 527, startPoint y: 43, endPoint x: 489, endPoint y: 37, distance: 38.2
click at [489, 37] on div "american" at bounding box center [532, 39] width 104 height 15
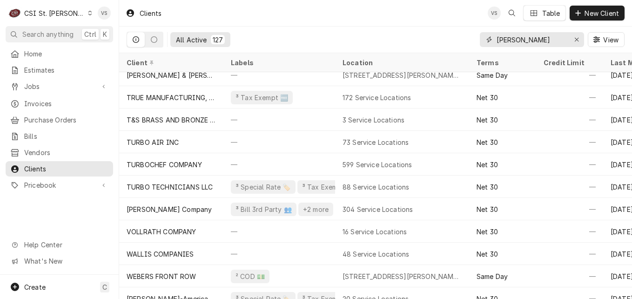
scroll to position [2259, 0]
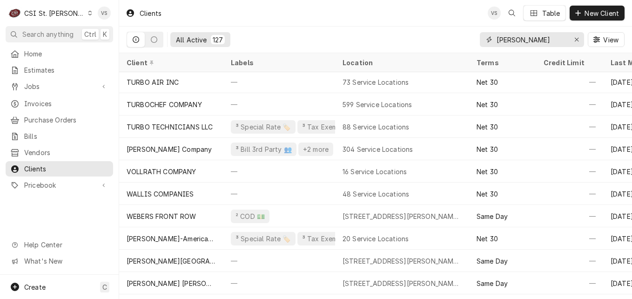
type input "webster"
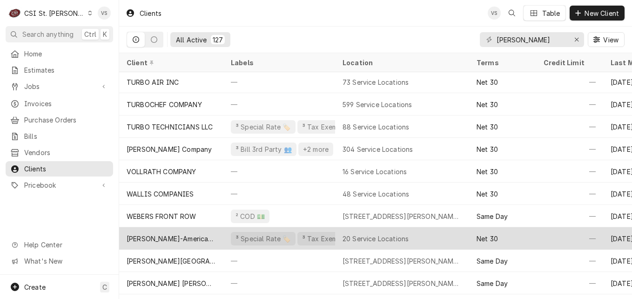
click at [191, 235] on div "Webster-American Dining Creations" at bounding box center [171, 239] width 89 height 10
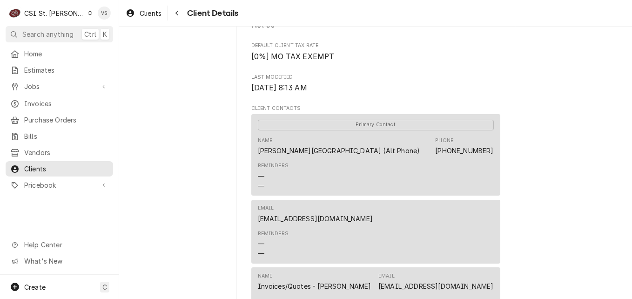
scroll to position [373, 0]
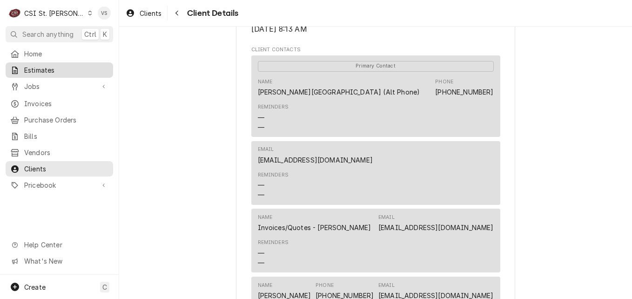
click at [38, 67] on span "Estimates" at bounding box center [66, 70] width 84 height 10
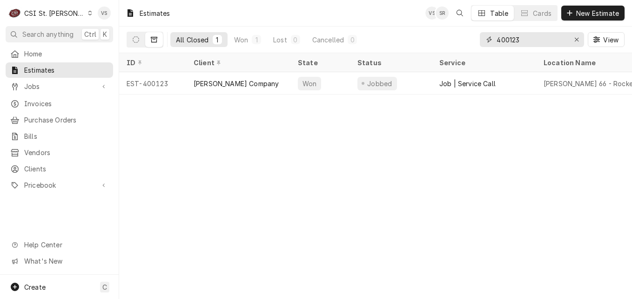
drag, startPoint x: 524, startPoint y: 40, endPoint x: 478, endPoint y: 40, distance: 46.1
click at [478, 40] on div "All Closed 1 Won 1 Lost 0 Cancelled 0 400123 View" at bounding box center [376, 40] width 498 height 26
type input "a"
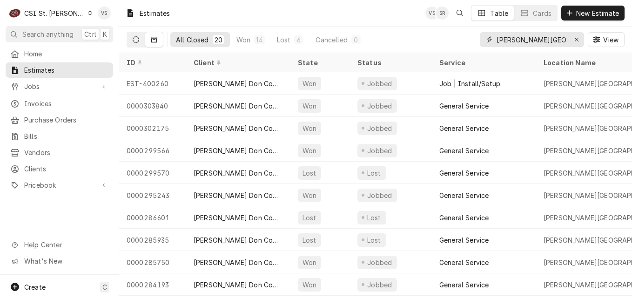
type input "[PERSON_NAME][GEOGRAPHIC_DATA]"
click at [139, 42] on icon "Dynamic Content Wrapper" at bounding box center [136, 39] width 7 height 7
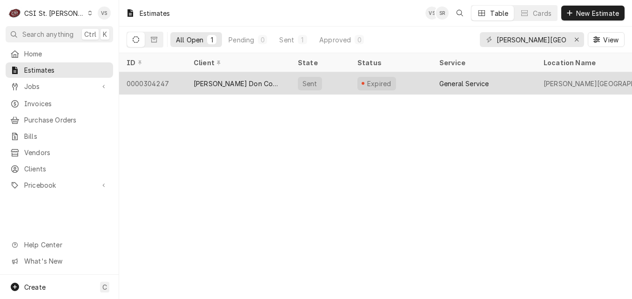
click at [233, 84] on div "[PERSON_NAME] Don Company" at bounding box center [238, 84] width 89 height 10
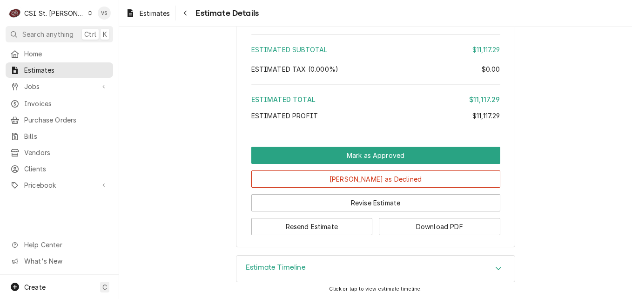
scroll to position [1214, 0]
click at [495, 271] on icon "Accordion Header" at bounding box center [498, 268] width 7 height 7
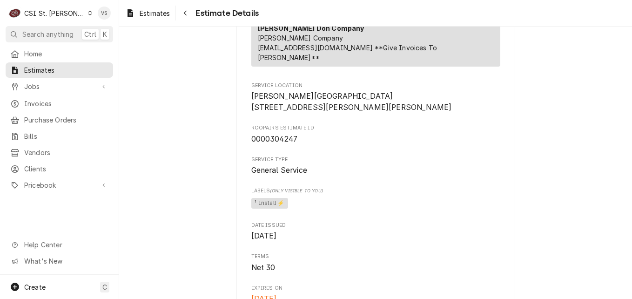
scroll to position [186, 0]
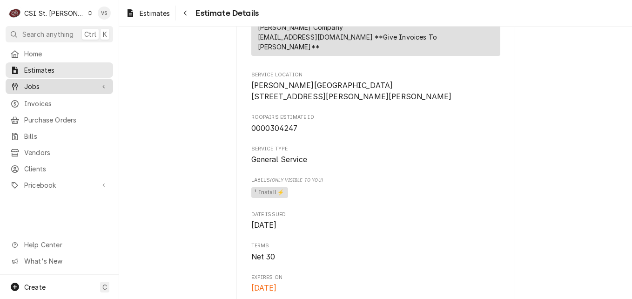
click at [43, 89] on link "Jobs" at bounding box center [60, 86] width 108 height 15
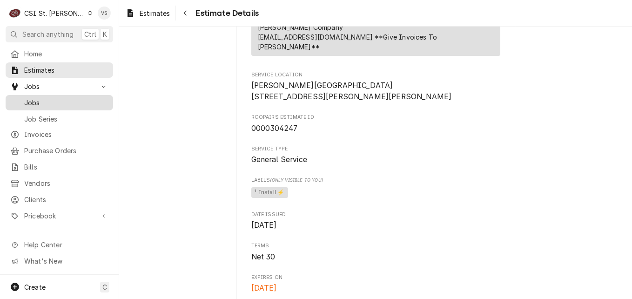
click at [41, 100] on span "Jobs" at bounding box center [66, 103] width 84 height 10
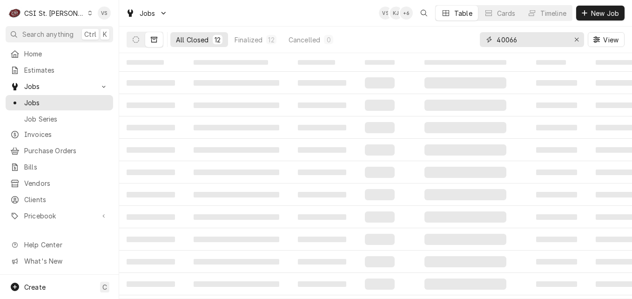
click at [524, 41] on input "40066" at bounding box center [532, 39] width 70 height 15
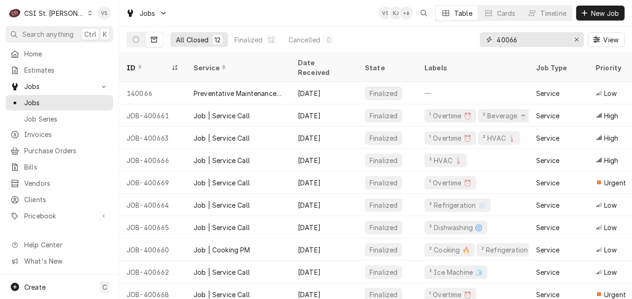
click at [521, 38] on input "40066" at bounding box center [532, 39] width 70 height 15
drag, startPoint x: 517, startPoint y: 39, endPoint x: 500, endPoint y: 41, distance: 17.5
click at [483, 41] on div "40066" at bounding box center [532, 39] width 104 height 15
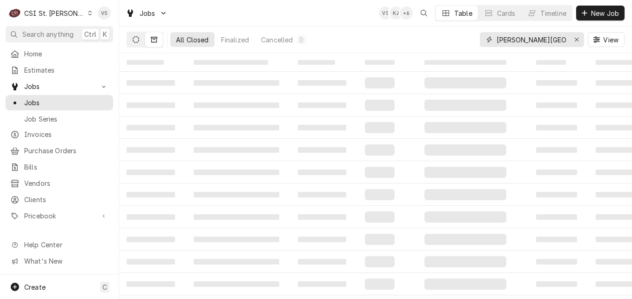
type input "warren elementary"
click at [134, 39] on icon "Dynamic Content Wrapper" at bounding box center [136, 39] width 7 height 7
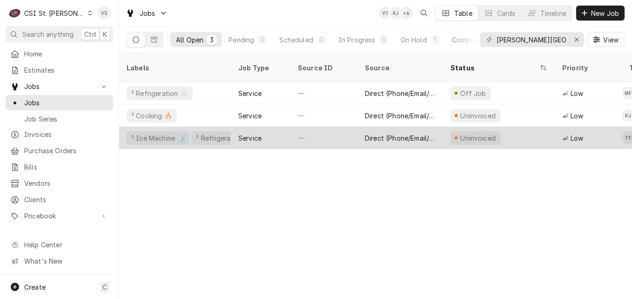
click at [303, 130] on div "—" at bounding box center [324, 138] width 67 height 22
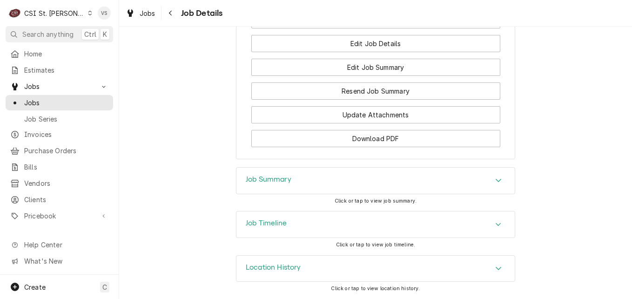
scroll to position [1119, 0]
click at [284, 185] on div "Job Summary" at bounding box center [269, 180] width 46 height 11
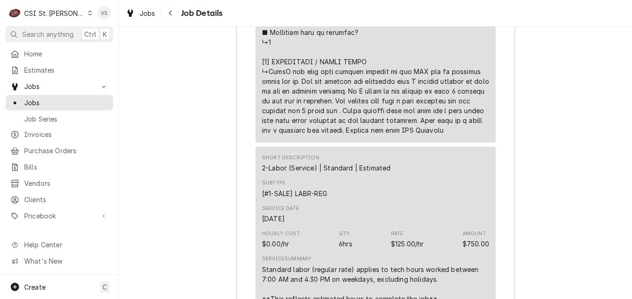
scroll to position [2189, 0]
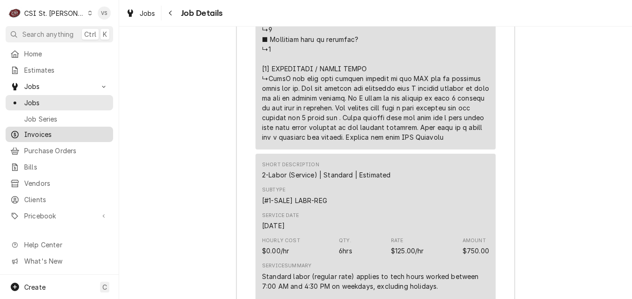
click at [45, 129] on div "Invoices" at bounding box center [59, 135] width 104 height 12
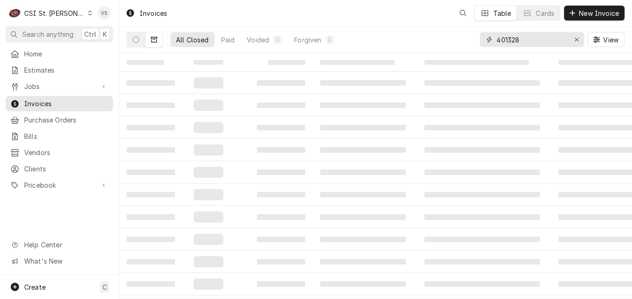
click at [522, 38] on input "401328" at bounding box center [532, 39] width 70 height 15
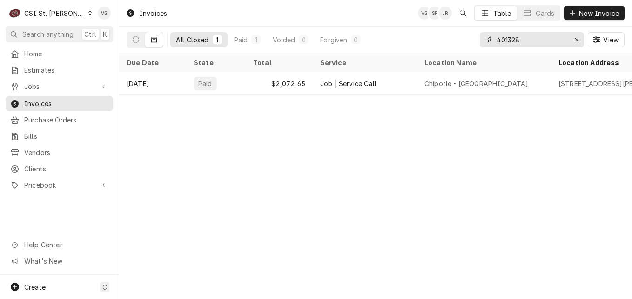
drag, startPoint x: 512, startPoint y: 40, endPoint x: 521, endPoint y: 40, distance: 8.4
click at [512, 40] on input "401328" at bounding box center [532, 39] width 70 height 15
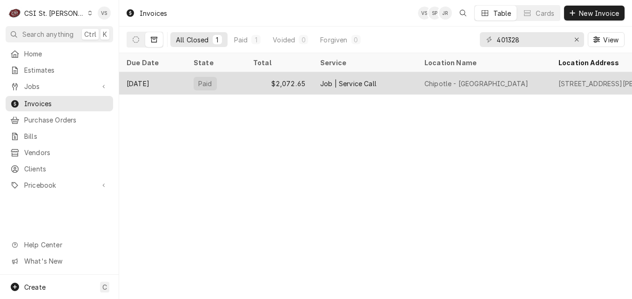
click at [235, 80] on div "Paid" at bounding box center [216, 83] width 60 height 22
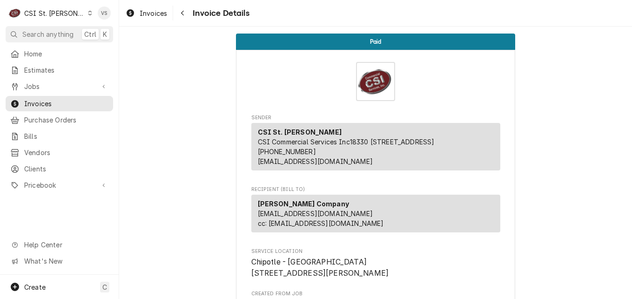
click at [53, 102] on span "Invoices" at bounding box center [66, 104] width 84 height 10
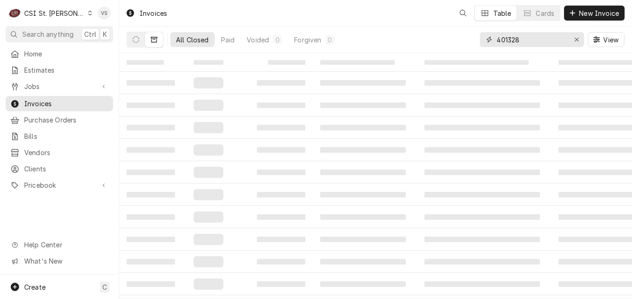
click at [512, 38] on input "401328" at bounding box center [532, 39] width 70 height 15
click at [522, 39] on input "401328" at bounding box center [532, 39] width 70 height 15
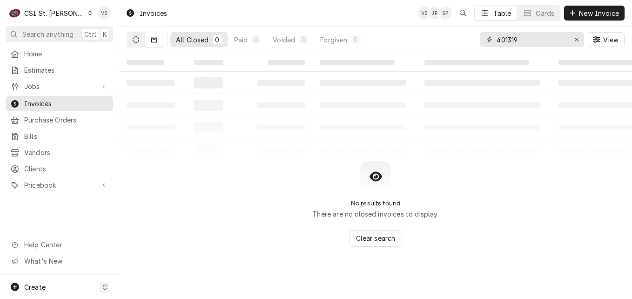
type input "401319"
click at [136, 41] on icon "Dynamic Content Wrapper" at bounding box center [136, 39] width 7 height 7
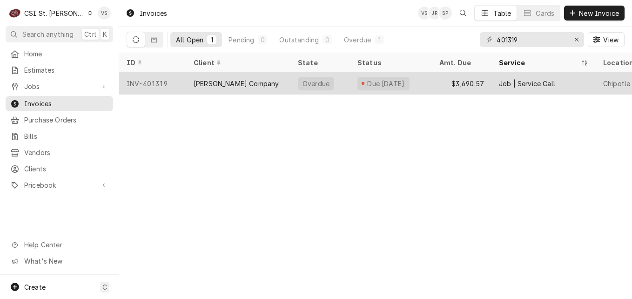
click at [173, 80] on div "INV-401319" at bounding box center [152, 83] width 67 height 22
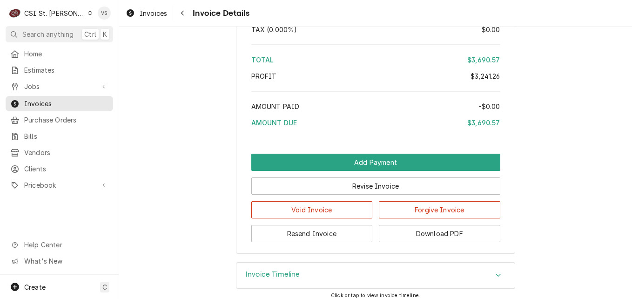
scroll to position [2310, 0]
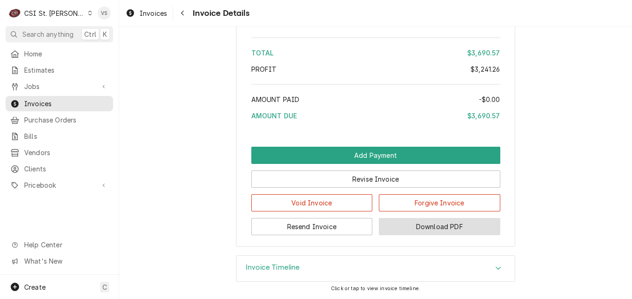
click at [421, 226] on button "Download PDF" at bounding box center [440, 226] width 122 height 17
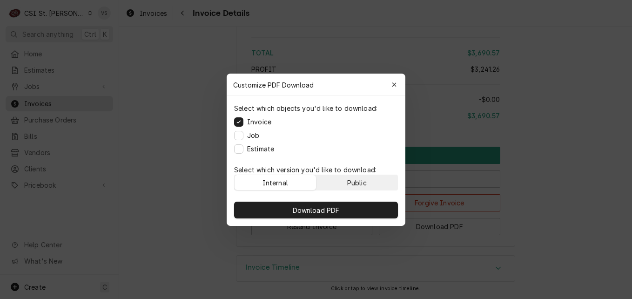
click at [359, 186] on button "Public" at bounding box center [357, 182] width 81 height 15
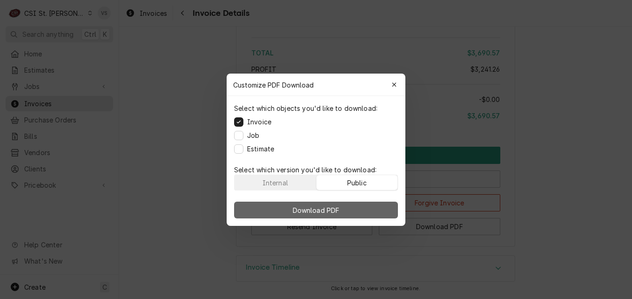
click at [368, 210] on button "Download PDF" at bounding box center [316, 210] width 164 height 17
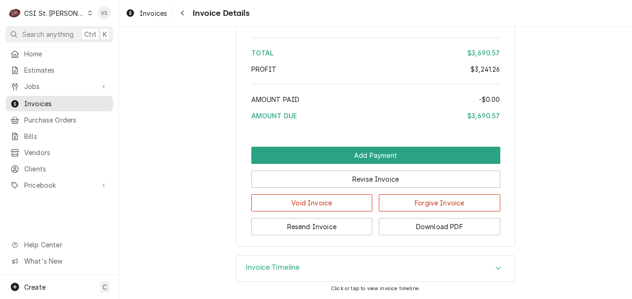
click at [88, 13] on icon "Dynamic Content Wrapper" at bounding box center [90, 13] width 4 height 5
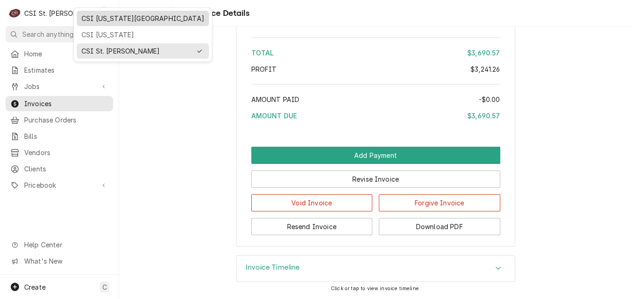
click at [101, 20] on div "CSI [US_STATE][GEOGRAPHIC_DATA]" at bounding box center [142, 19] width 123 height 10
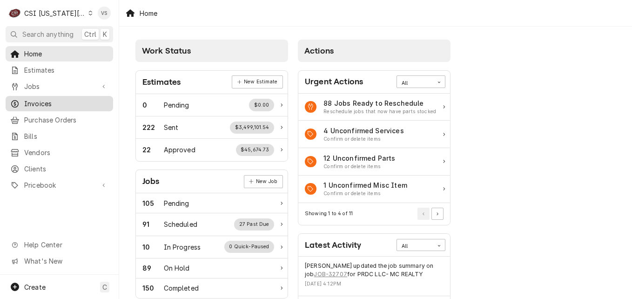
click at [47, 105] on div "Invoices" at bounding box center [59, 104] width 104 height 12
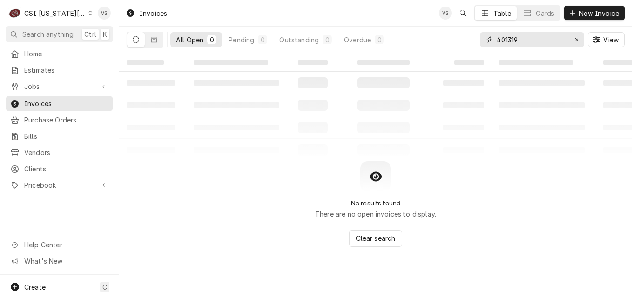
click at [489, 40] on div "401319" at bounding box center [532, 39] width 104 height 15
click at [519, 39] on input "401319" at bounding box center [532, 39] width 70 height 15
click at [527, 36] on input "401319300406" at bounding box center [532, 39] width 70 height 15
drag, startPoint x: 517, startPoint y: 41, endPoint x: 489, endPoint y: 41, distance: 27.9
click at [489, 41] on div "401319300406" at bounding box center [532, 39] width 104 height 15
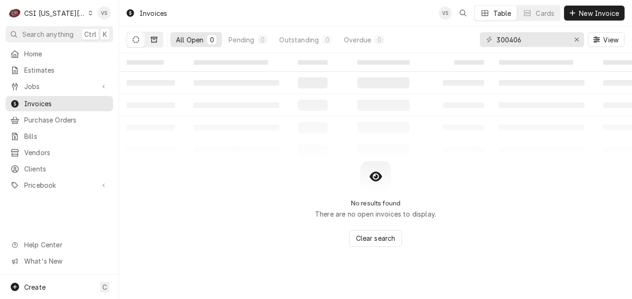
click at [153, 36] on icon "Dynamic Content Wrapper" at bounding box center [154, 39] width 7 height 7
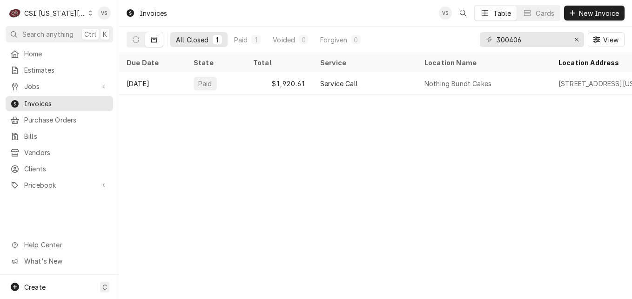
scroll to position [0, 418]
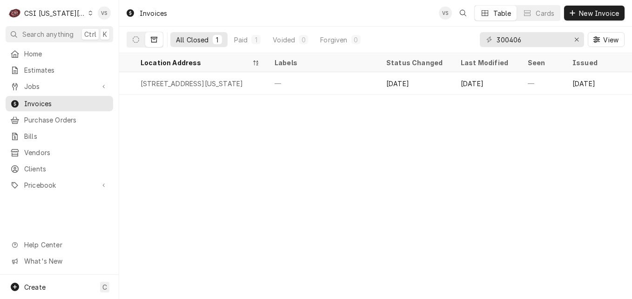
click at [265, 100] on div "Invoices VS Table Cards New Invoice All Closed 1 Paid 1 Voided 0 Forgiven 0 300…" at bounding box center [375, 149] width 513 height 299
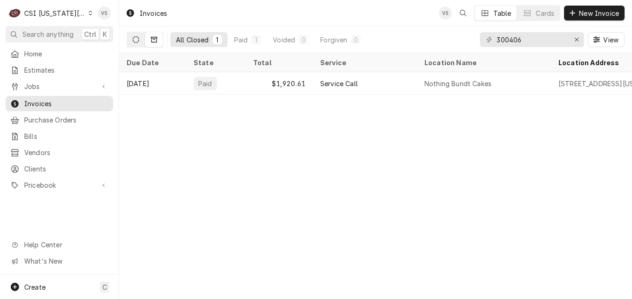
click at [136, 39] on icon "Dynamic Content Wrapper" at bounding box center [136, 39] width 7 height 7
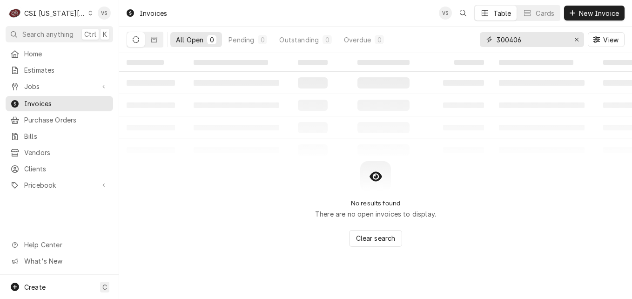
drag, startPoint x: 531, startPoint y: 40, endPoint x: 445, endPoint y: 41, distance: 86.6
click at [444, 41] on div "All Open 0 Pending 0 Outstanding 0 Overdue 0 300406 View" at bounding box center [376, 40] width 498 height 26
click at [158, 41] on button "Dynamic Content Wrapper" at bounding box center [154, 39] width 18 height 15
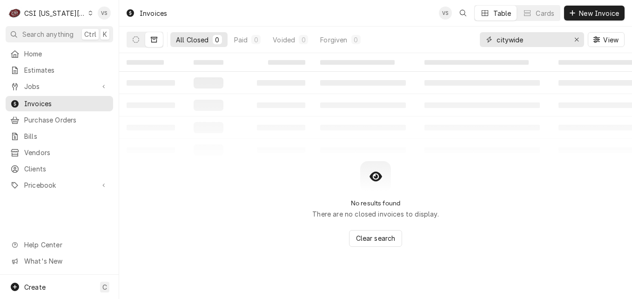
click at [507, 40] on input "citywide" at bounding box center [532, 39] width 70 height 15
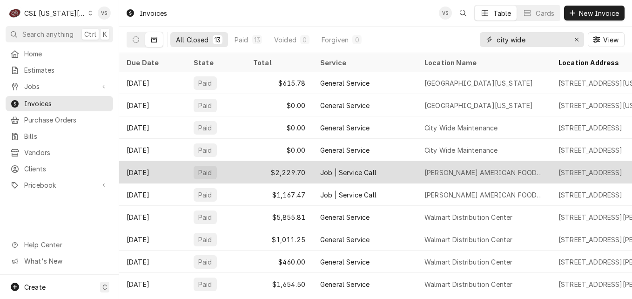
scroll to position [69, 0]
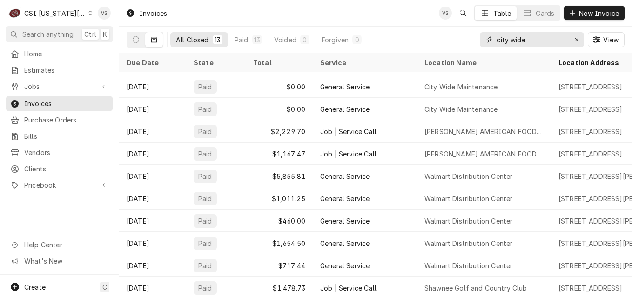
type input "city wide"
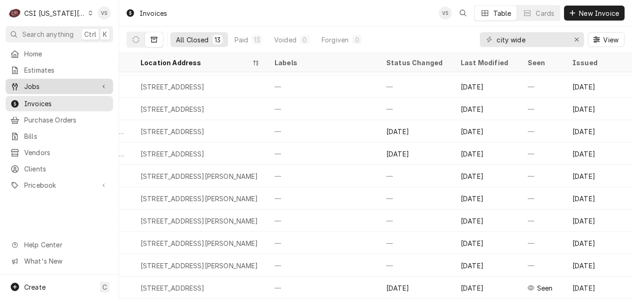
click at [41, 85] on span "Jobs" at bounding box center [59, 86] width 70 height 10
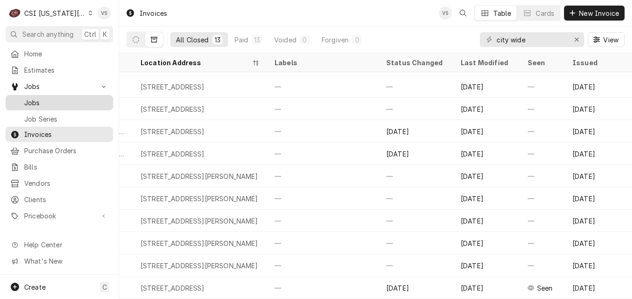
click at [39, 99] on span "Jobs" at bounding box center [66, 103] width 84 height 10
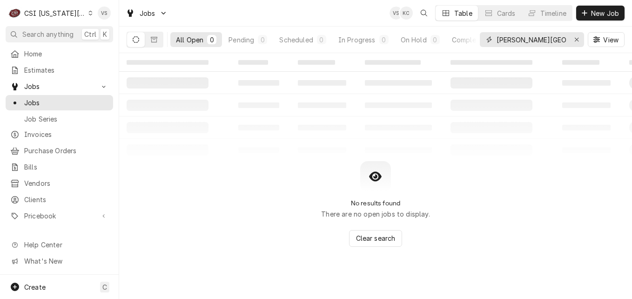
click at [555, 37] on input "warren elementary" at bounding box center [532, 39] width 70 height 15
click at [557, 38] on input "[PERSON_NAME][GEOGRAPHIC_DATA]" at bounding box center [532, 39] width 70 height 15
click at [458, 39] on div "All Open 0 Pending 0 Scheduled 0 In Progress 0 On Hold 0 Completed 0 warren ele…" at bounding box center [376, 40] width 498 height 26
type input "3"
type input "300406"
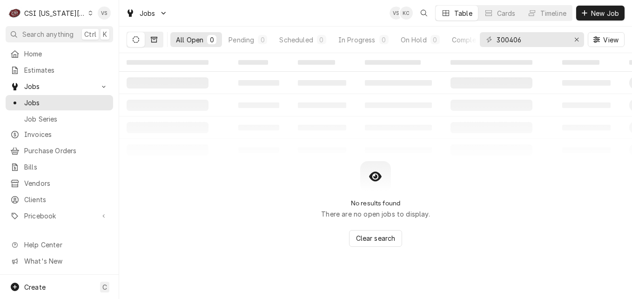
click at [157, 41] on icon "Dynamic Content Wrapper" at bounding box center [154, 40] width 7 height 6
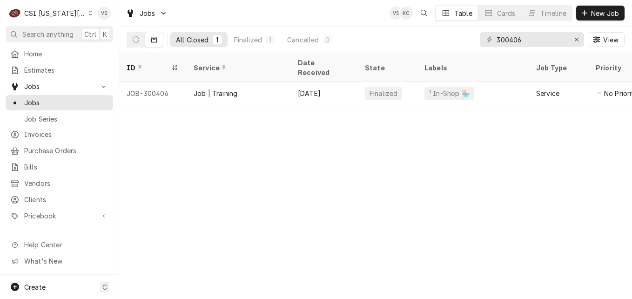
click at [495, 101] on div "ID Service Date Received State Labels Job Type Priority Techs Client Location N…" at bounding box center [375, 176] width 513 height 246
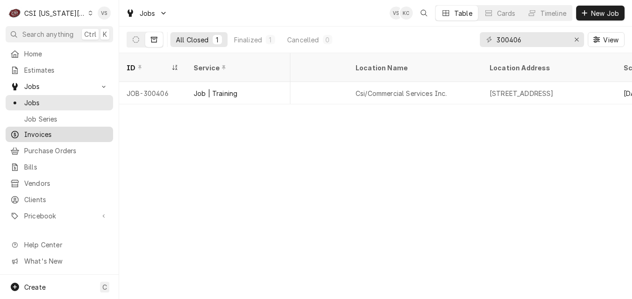
click at [39, 129] on span "Invoices" at bounding box center [66, 134] width 84 height 10
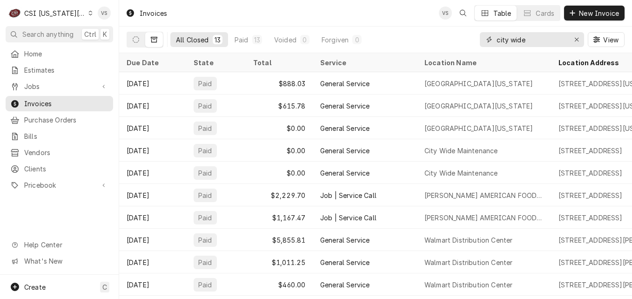
click at [527, 39] on input "city wide" at bounding box center [532, 39] width 70 height 15
click at [529, 39] on input "city wide" at bounding box center [532, 39] width 70 height 15
drag, startPoint x: 504, startPoint y: 39, endPoint x: 482, endPoint y: 39, distance: 21.9
click at [482, 39] on div "city wide" at bounding box center [532, 39] width 104 height 15
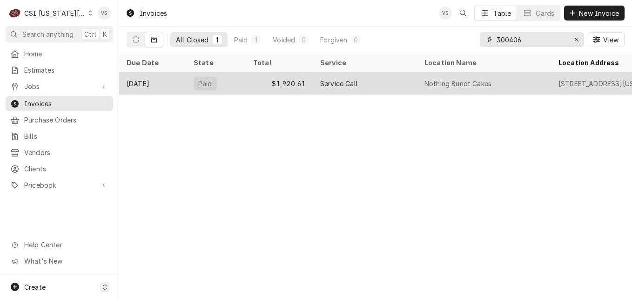
type input "300406"
click at [375, 78] on div "Service Call" at bounding box center [365, 83] width 104 height 22
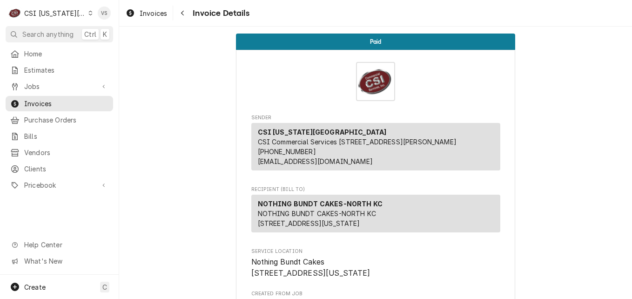
scroll to position [93, 0]
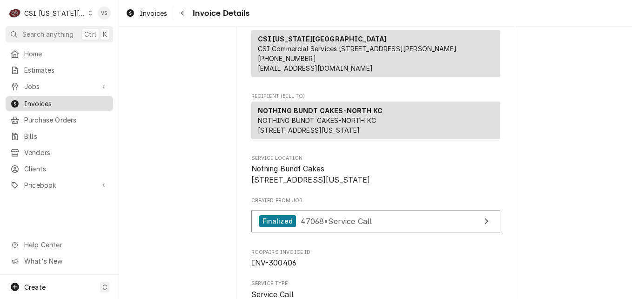
click at [58, 103] on span "Invoices" at bounding box center [66, 104] width 84 height 10
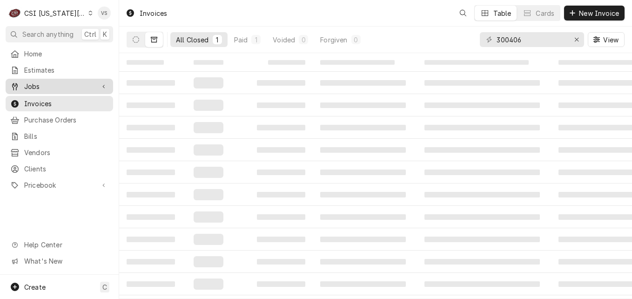
click at [36, 84] on span "Jobs" at bounding box center [59, 86] width 70 height 10
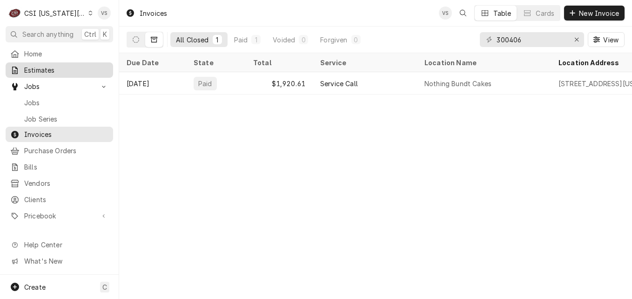
click at [36, 70] on span "Estimates" at bounding box center [66, 70] width 84 height 10
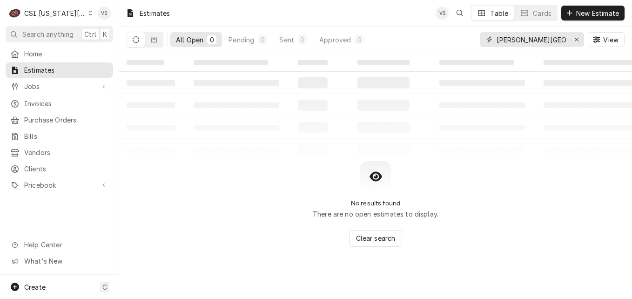
click at [559, 40] on input "[PERSON_NAME][GEOGRAPHIC_DATA]" at bounding box center [532, 39] width 70 height 15
click at [453, 44] on div "All Open 0 Pending 0 Sent 0 Approved 0 [PERSON_NAME] elementary View" at bounding box center [376, 40] width 498 height 26
click at [563, 39] on input "[PERSON_NAME][GEOGRAPHIC_DATA]" at bounding box center [532, 39] width 70 height 15
click at [567, 38] on div "warren elementary300406" at bounding box center [532, 39] width 104 height 15
drag, startPoint x: 557, startPoint y: 39, endPoint x: 449, endPoint y: 41, distance: 108.1
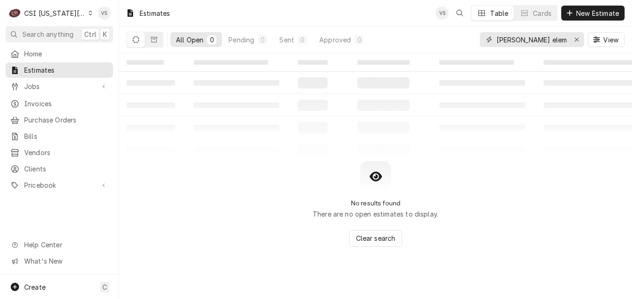
click at [449, 41] on div "All Open 0 Pending 0 Sent 0 Approved 0 warren elementary300406 View" at bounding box center [376, 40] width 498 height 26
type input "300406"
click at [156, 44] on button "Dynamic Content Wrapper" at bounding box center [154, 39] width 18 height 15
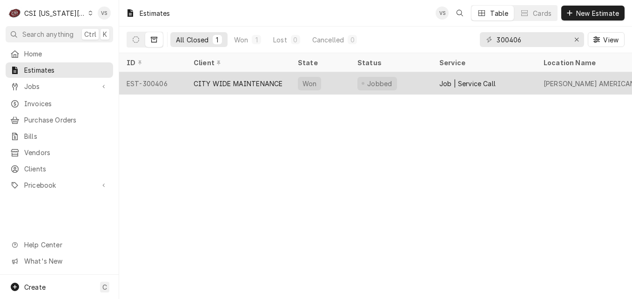
click at [232, 84] on div "CITY WIDE MAINTENANCE" at bounding box center [238, 84] width 89 height 10
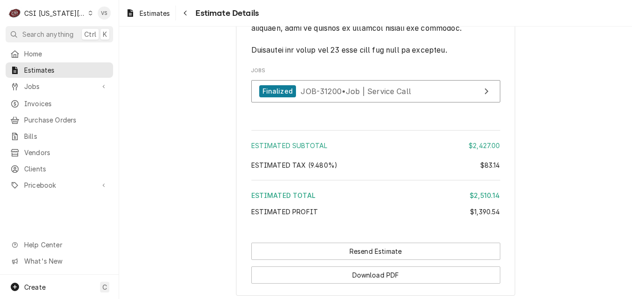
scroll to position [2462, 0]
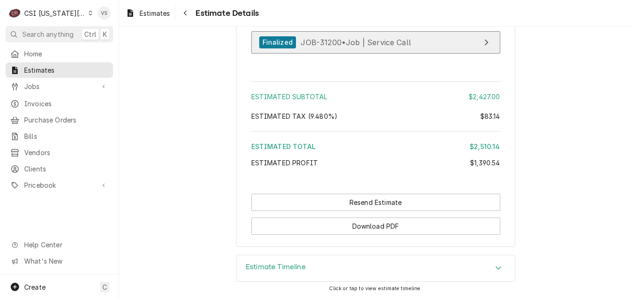
click at [318, 41] on span "JOB-31200 • Job | Service Call" at bounding box center [356, 41] width 110 height 9
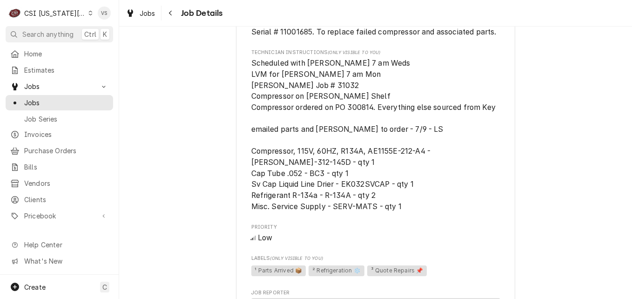
scroll to position [978, 0]
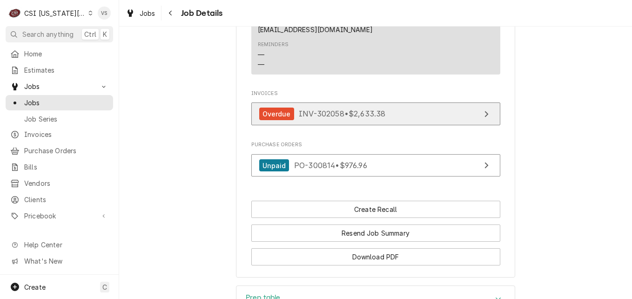
click at [310, 118] on span "INV-302058 • $2,633.38" at bounding box center [342, 113] width 87 height 9
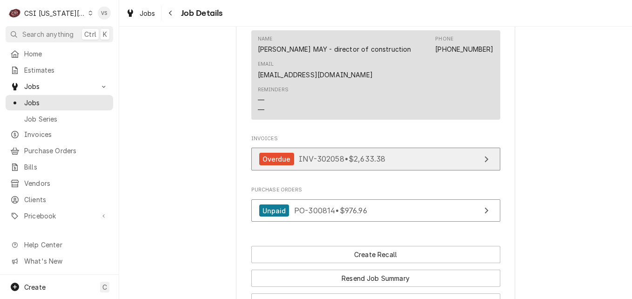
scroll to position [931, 0]
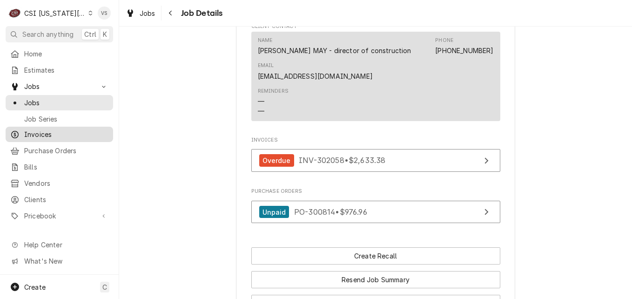
click at [37, 130] on span "Invoices" at bounding box center [66, 134] width 84 height 10
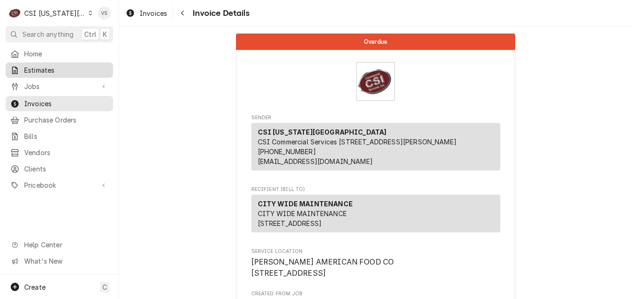
click at [37, 66] on span "Estimates" at bounding box center [66, 70] width 84 height 10
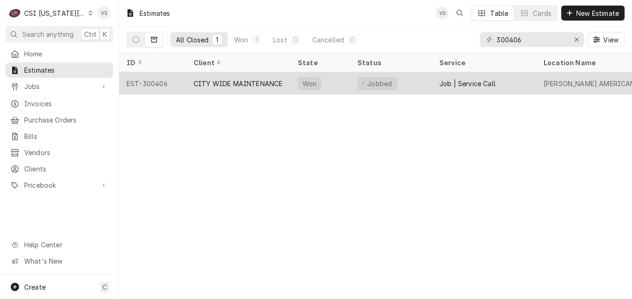
click at [223, 83] on div "CITY WIDE MAINTENANCE" at bounding box center [238, 84] width 89 height 10
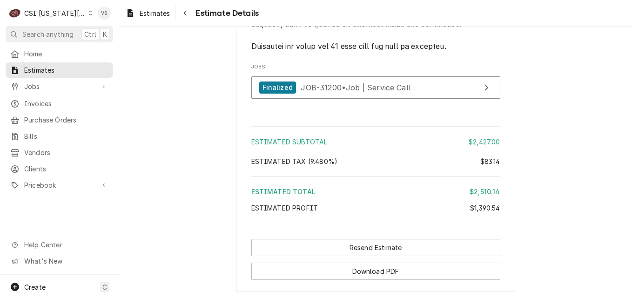
scroll to position [2421, 0]
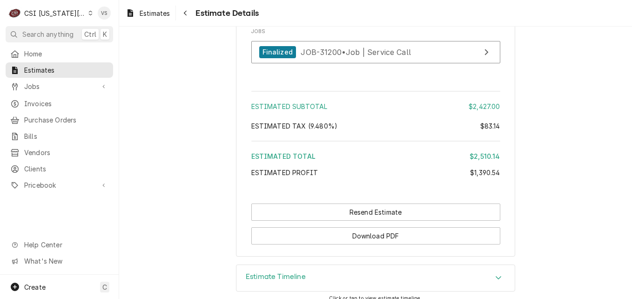
click at [29, 102] on span "Invoices" at bounding box center [66, 104] width 84 height 10
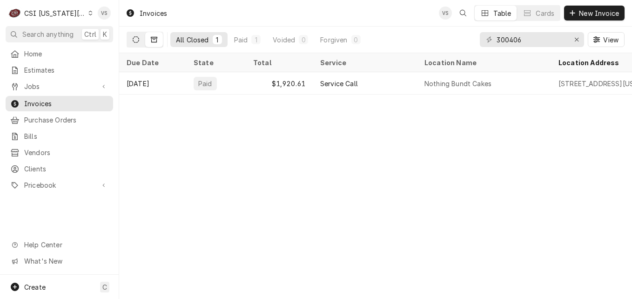
click at [135, 41] on icon "Dynamic Content Wrapper" at bounding box center [136, 39] width 7 height 7
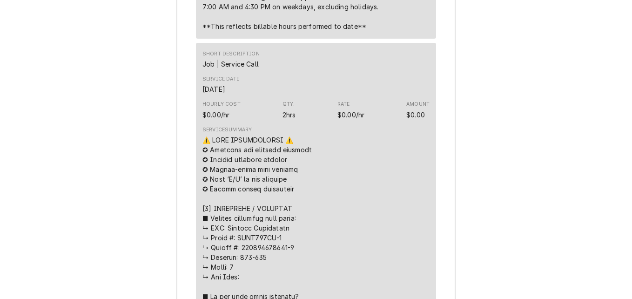
scroll to position [1239, 0]
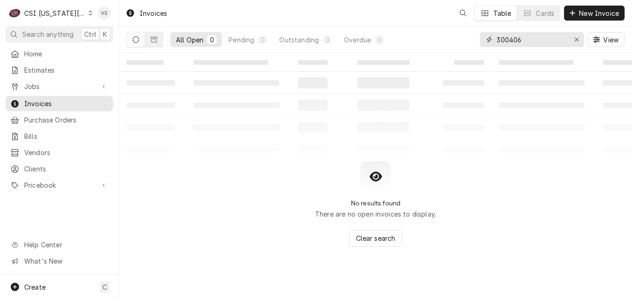
click at [524, 41] on input "300406" at bounding box center [532, 39] width 70 height 15
click at [502, 40] on input "300406" at bounding box center [532, 39] width 70 height 15
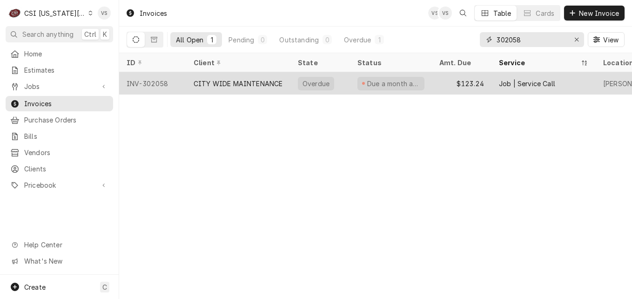
type input "302058"
click at [243, 83] on div "CITY WIDE MAINTENANCE" at bounding box center [238, 84] width 89 height 10
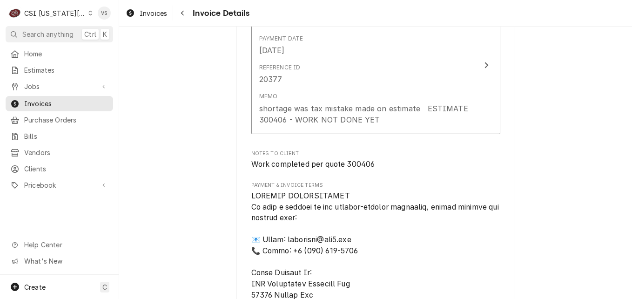
scroll to position [2096, 0]
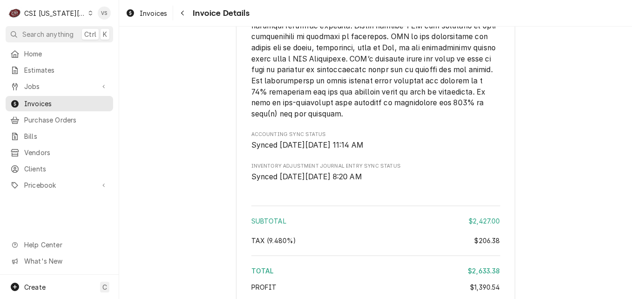
scroll to position [2744, 0]
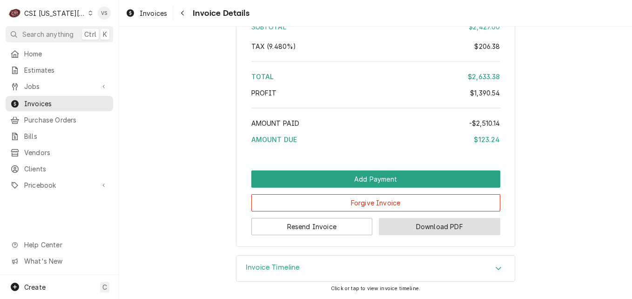
click at [424, 231] on button "Download PDF" at bounding box center [440, 226] width 122 height 17
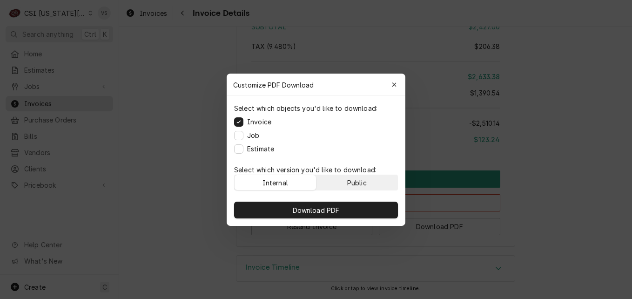
click at [371, 184] on button "Public" at bounding box center [357, 182] width 81 height 15
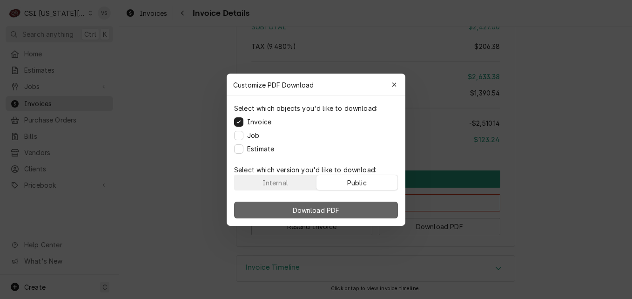
click at [381, 208] on button "Download PDF" at bounding box center [316, 210] width 164 height 17
